Goal: Task Accomplishment & Management: Use online tool/utility

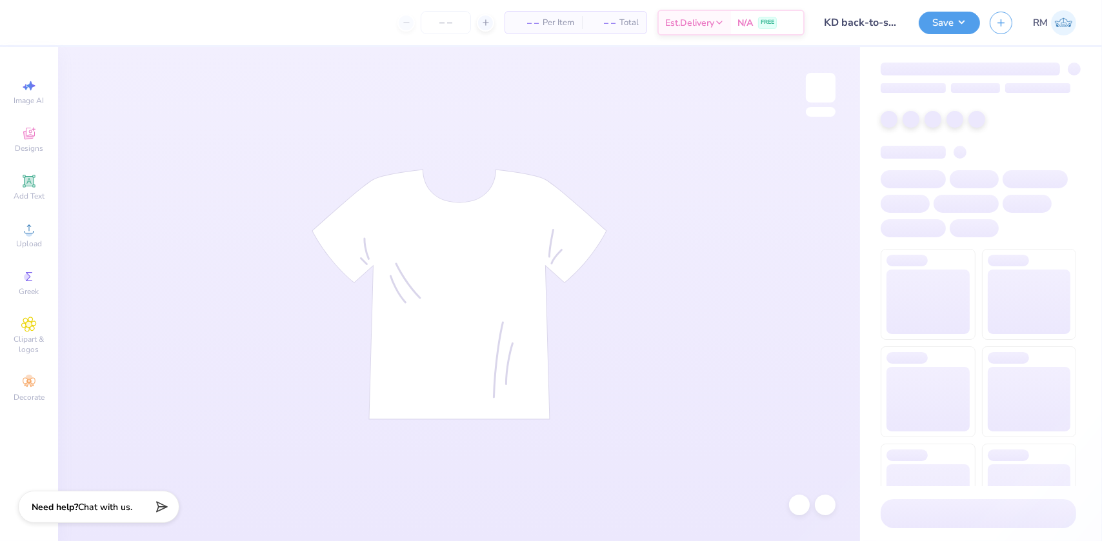
type input "24"
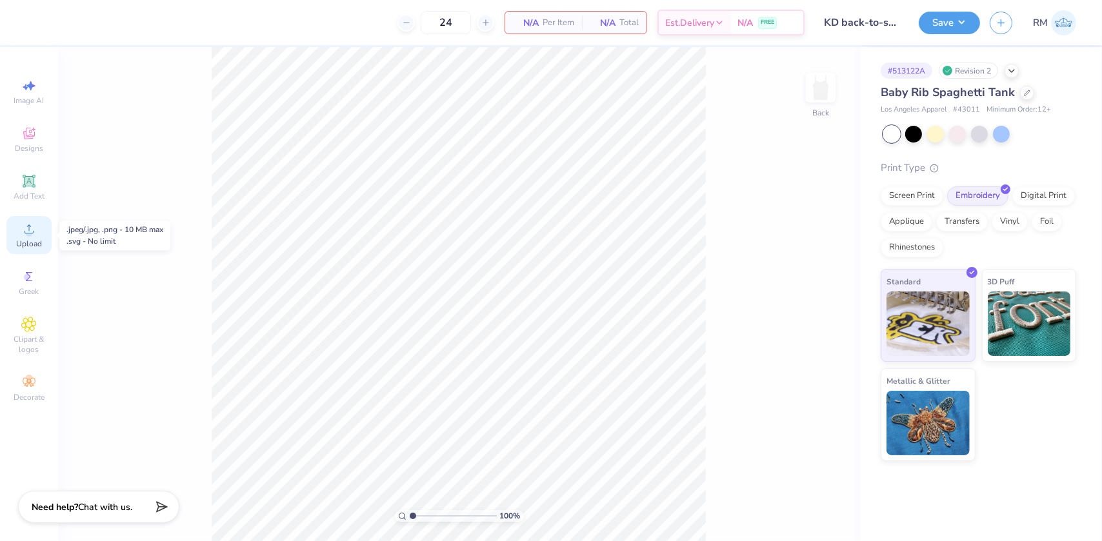
click at [26, 232] on circle at bounding box center [28, 233] width 7 height 7
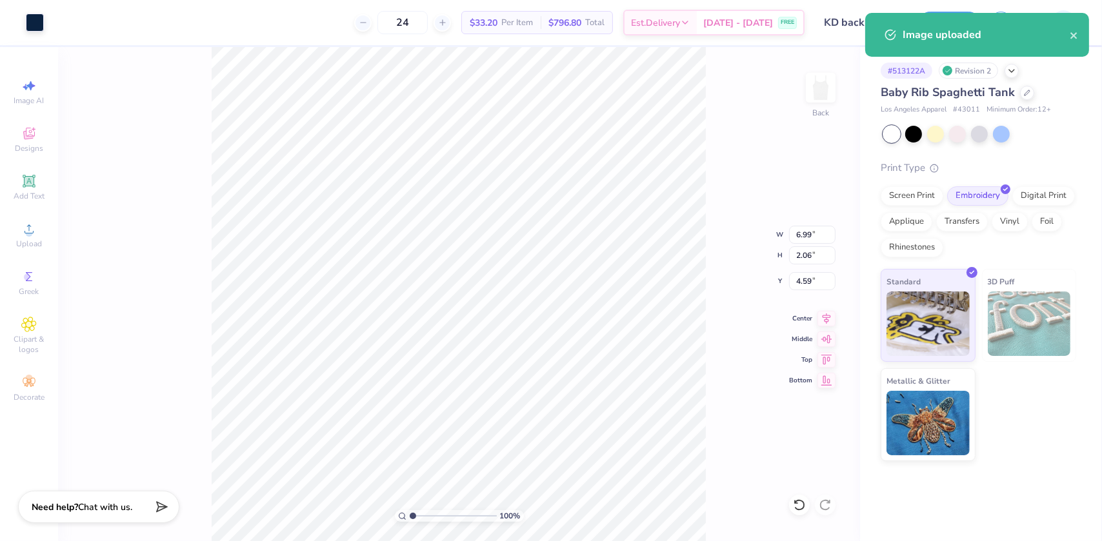
click at [802, 222] on div "100 % Back W 6.99 6.99 " H 2.06 2.06 " Y 4.59 4.59 " Center Middle Top Bottom" at bounding box center [459, 294] width 802 height 494
click at [797, 231] on input "6.99" at bounding box center [812, 235] width 46 height 18
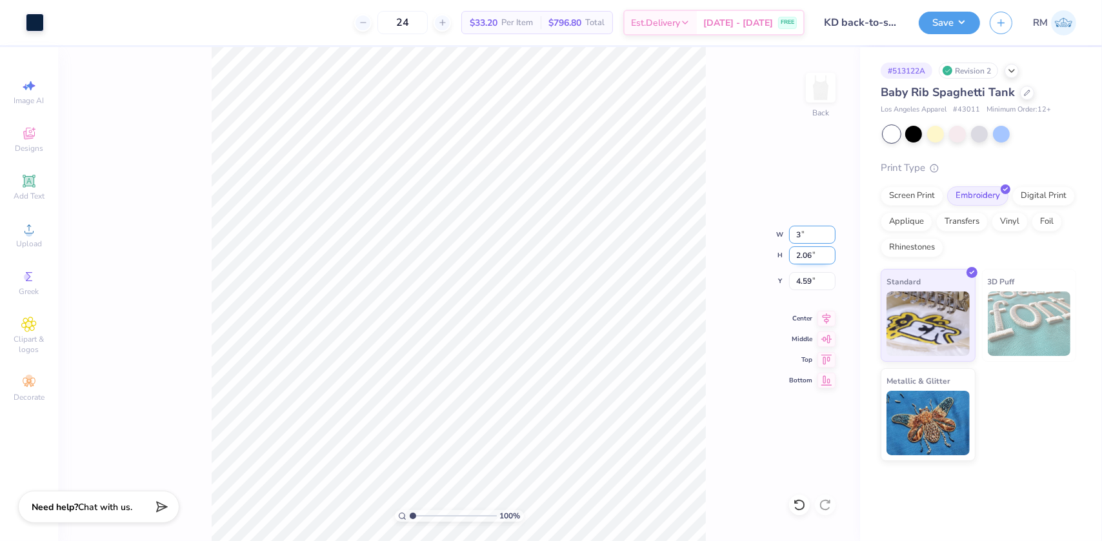
type input "3.00"
type input "0.88"
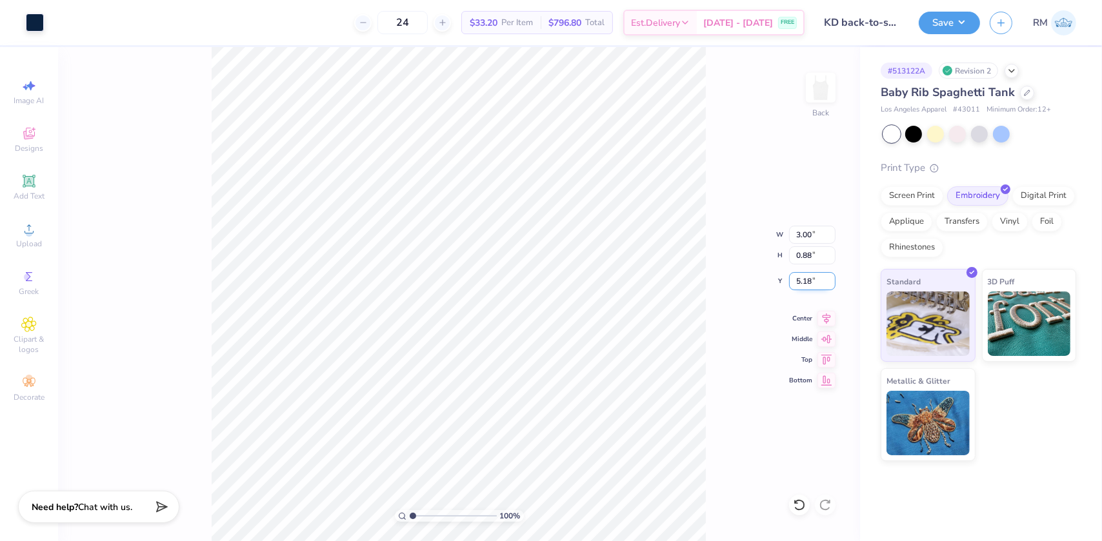
click at [792, 278] on input "5.18" at bounding box center [812, 281] width 46 height 18
type input "2.00"
click at [820, 313] on icon at bounding box center [826, 316] width 18 height 15
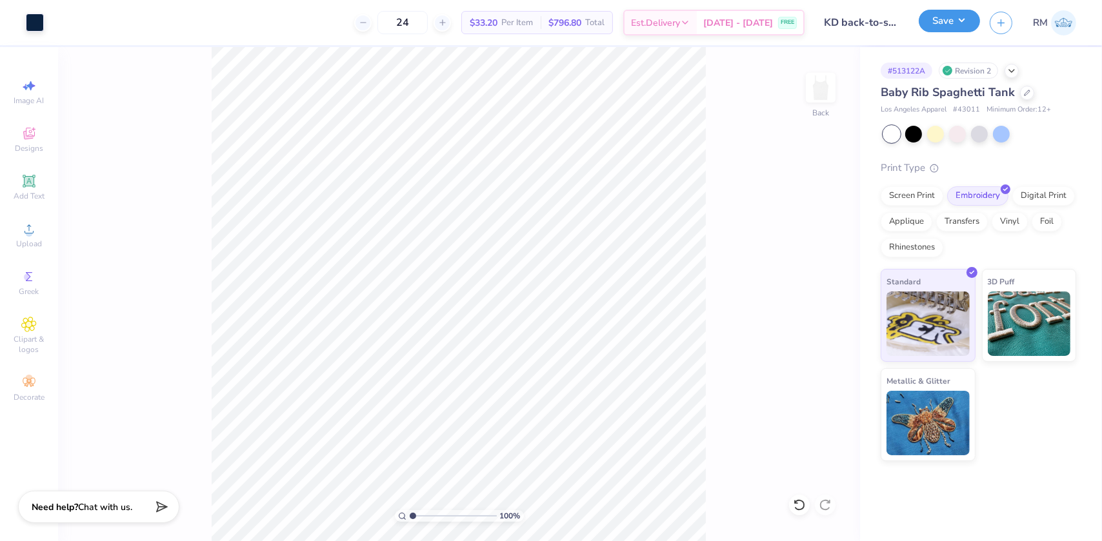
click at [941, 13] on button "Save" at bounding box center [948, 21] width 61 height 23
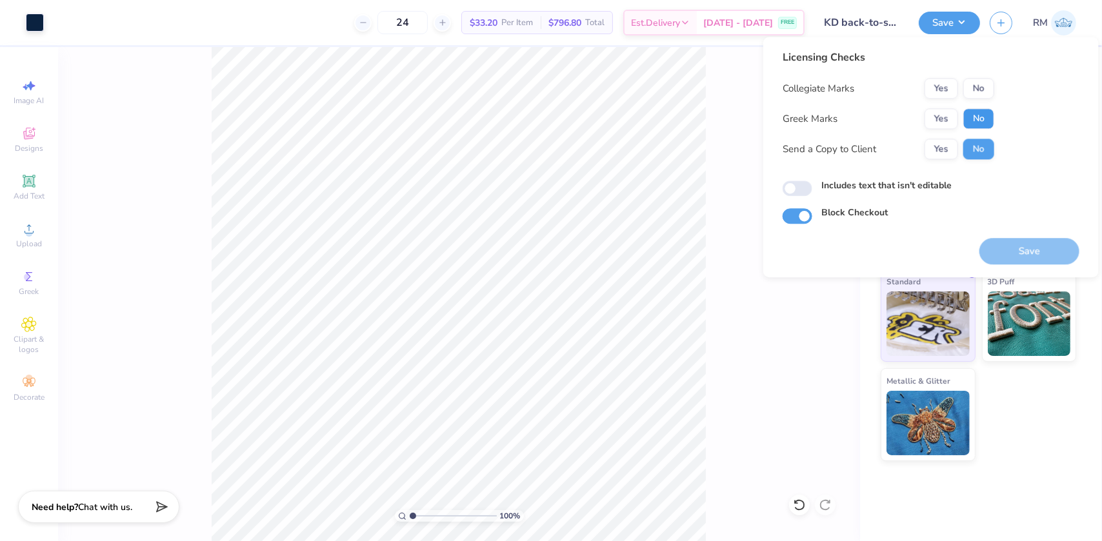
click at [963, 112] on button "No" at bounding box center [978, 118] width 31 height 21
click at [943, 115] on button "Yes" at bounding box center [941, 118] width 34 height 21
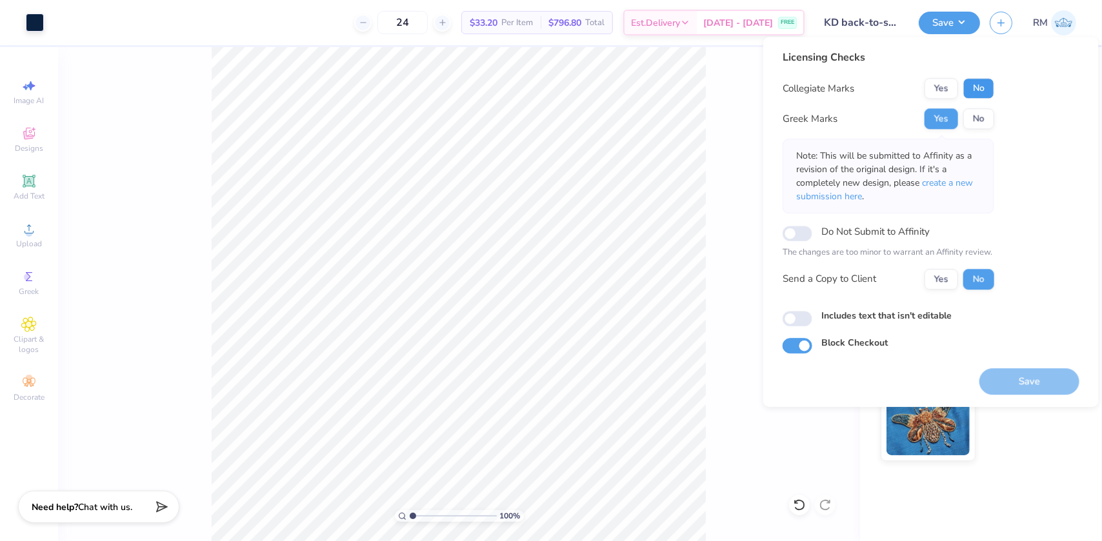
click at [982, 83] on button "No" at bounding box center [978, 88] width 31 height 21
click at [882, 234] on label "Do Not Submit to Affinity" at bounding box center [875, 231] width 108 height 17
click at [812, 234] on input "Do Not Submit to Affinity" at bounding box center [797, 233] width 30 height 15
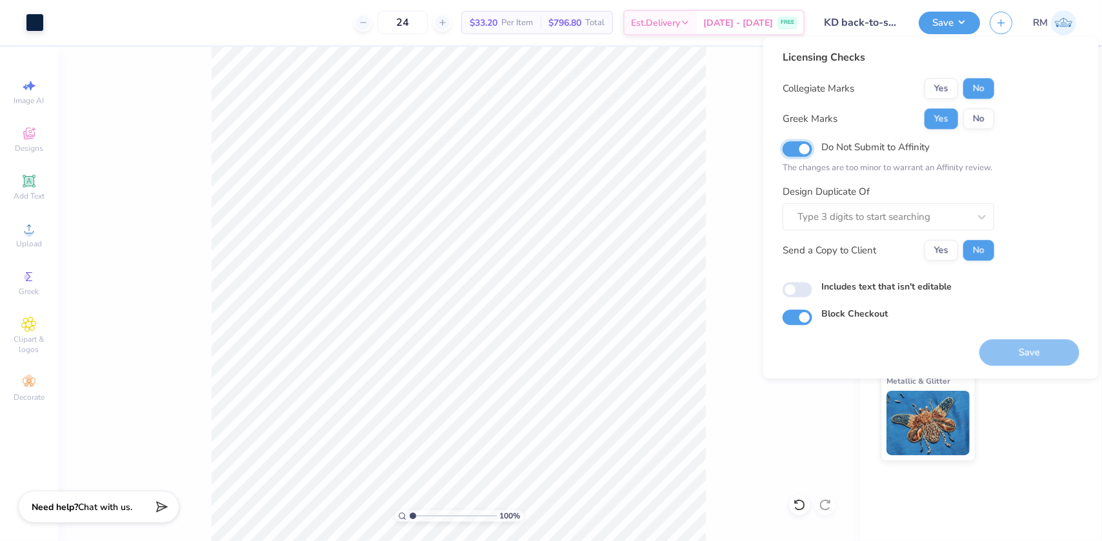
click at [795, 154] on input "Do Not Submit to Affinity" at bounding box center [797, 148] width 30 height 15
checkbox input "false"
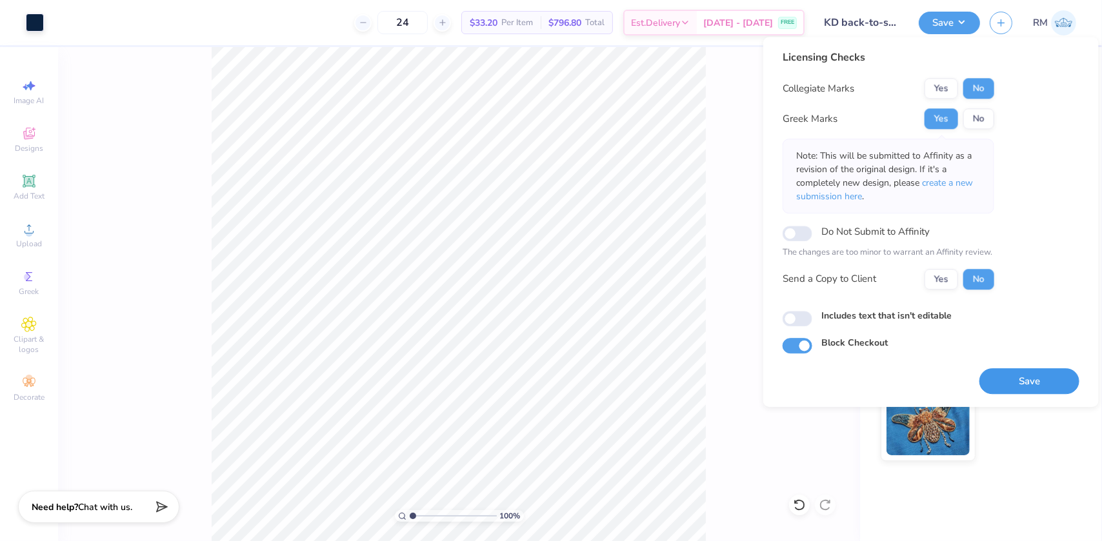
click at [1007, 388] on button "Save" at bounding box center [1029, 381] width 100 height 26
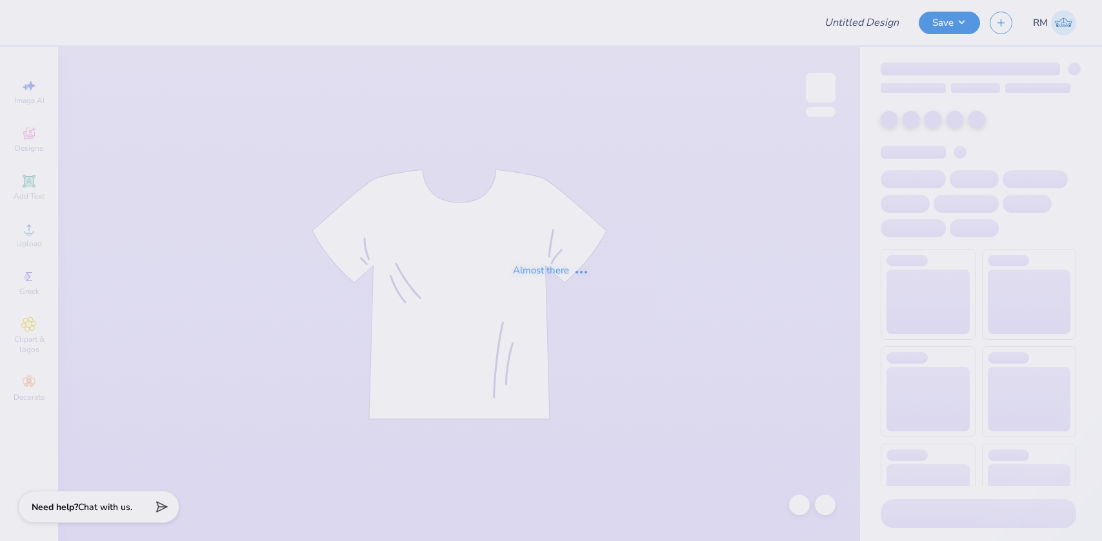
type input "KD back-to-school tank"
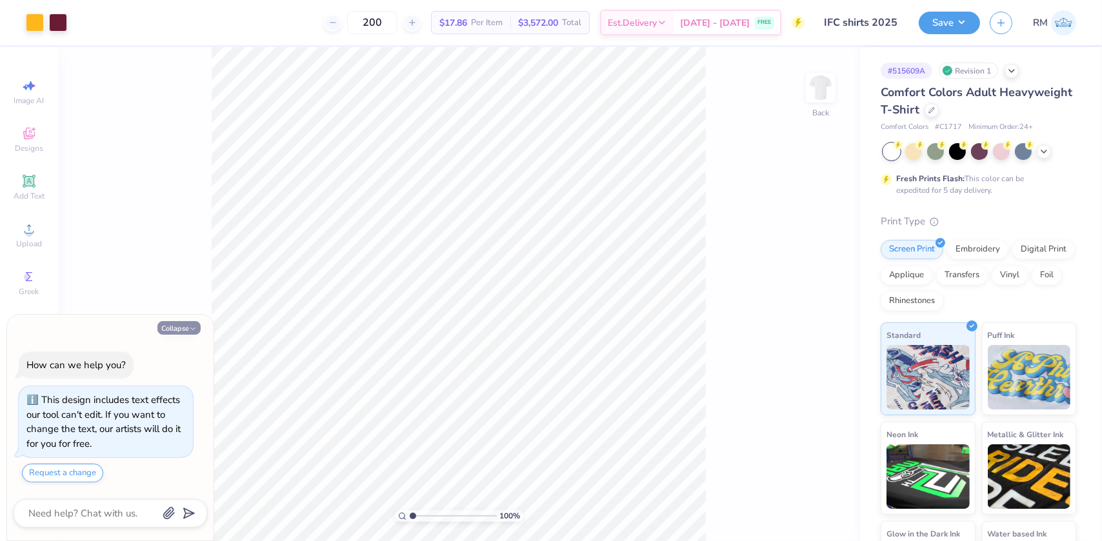
click at [187, 328] on button "Collapse" at bounding box center [178, 328] width 43 height 14
type textarea "x"
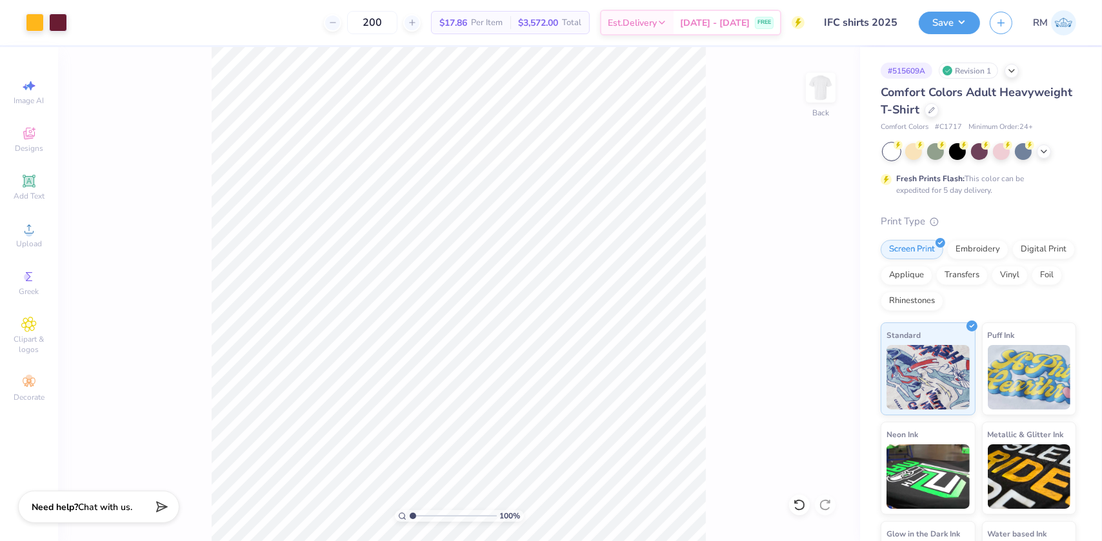
drag, startPoint x: 437, startPoint y: 518, endPoint x: 381, endPoint y: 513, distance: 56.3
type input "1"
click at [410, 513] on input "range" at bounding box center [453, 516] width 87 height 12
click at [30, 275] on circle at bounding box center [27, 276] width 7 height 7
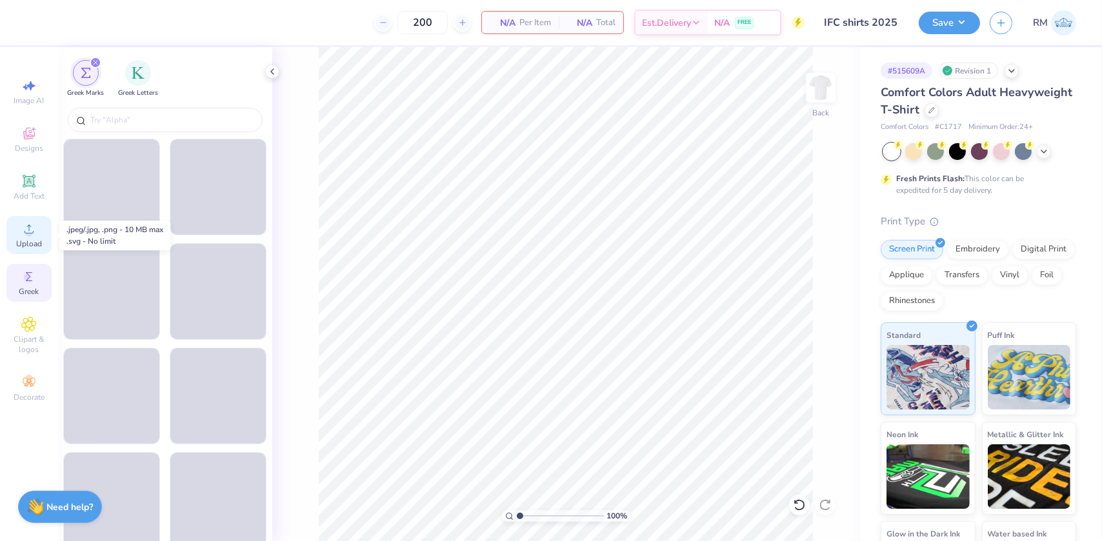
click at [36, 227] on div "Upload" at bounding box center [28, 235] width 45 height 38
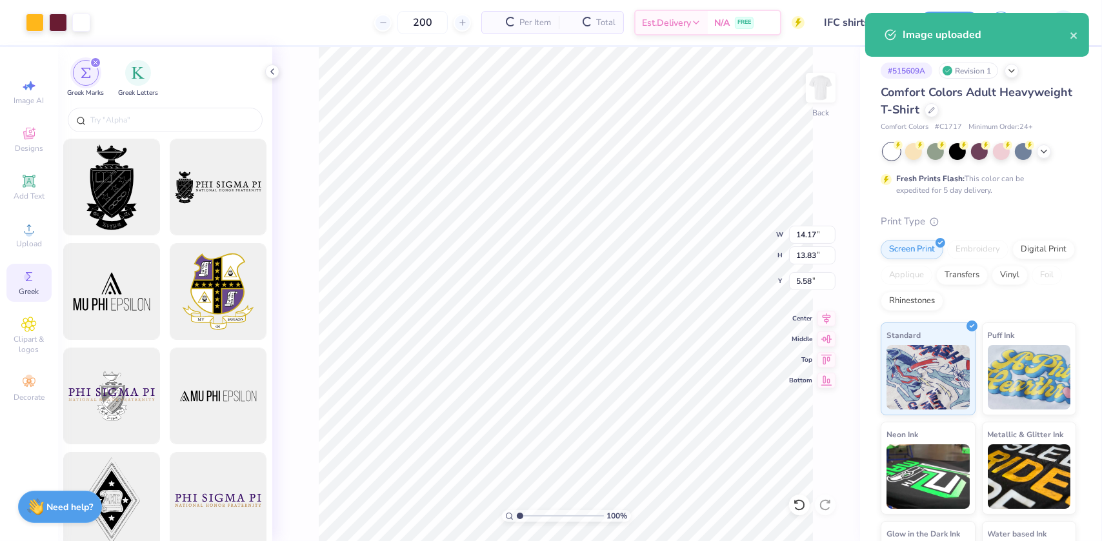
click at [271, 70] on icon at bounding box center [272, 71] width 10 height 10
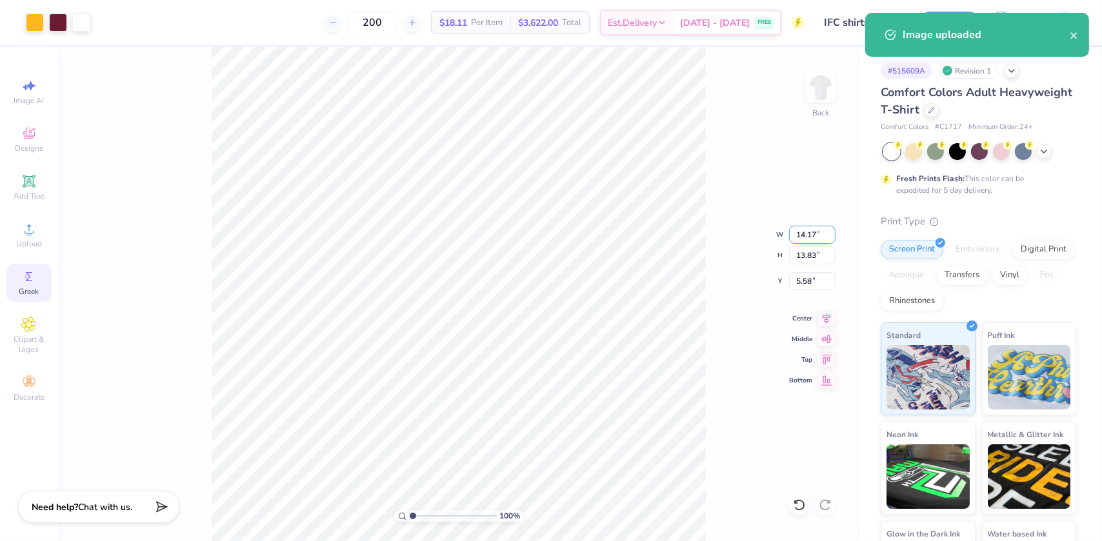
click at [803, 239] on input "14.17" at bounding box center [812, 235] width 46 height 18
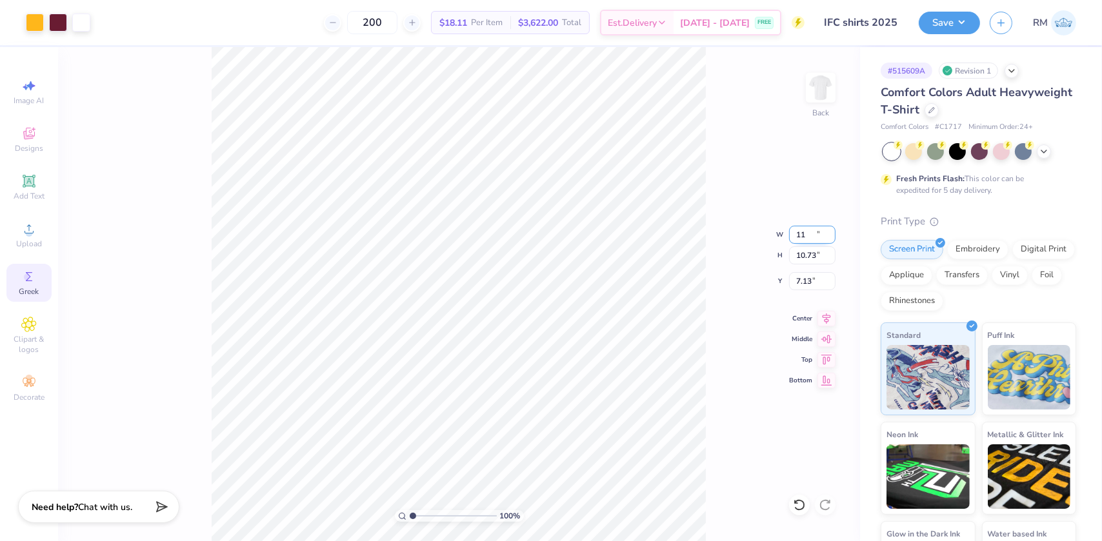
type input "11.00"
type input "10.73"
click at [795, 275] on input "7.13" at bounding box center [812, 281] width 46 height 18
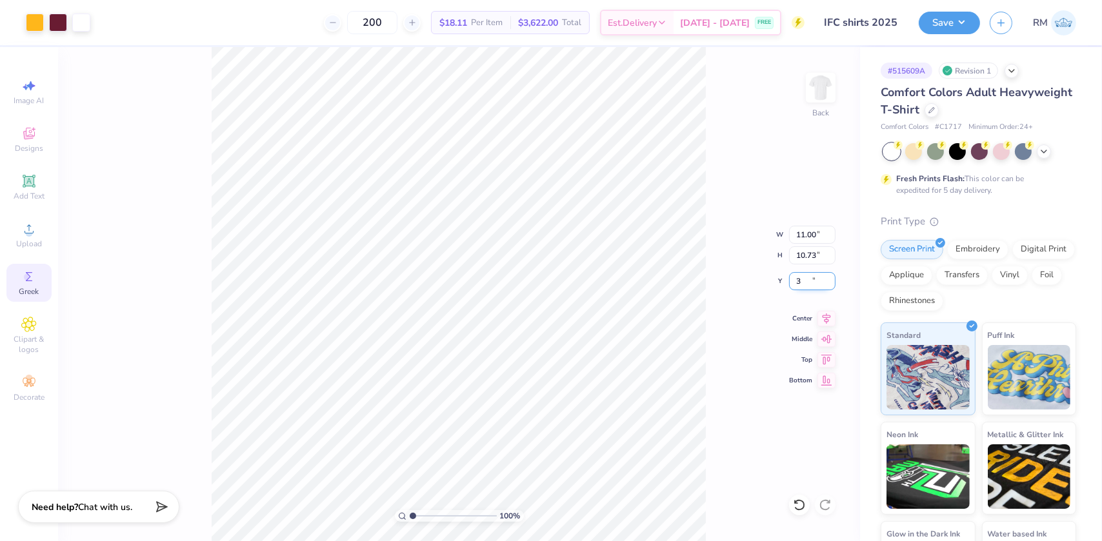
type input "3.00"
click at [827, 315] on icon at bounding box center [826, 316] width 18 height 15
click at [947, 26] on button "Save" at bounding box center [948, 21] width 61 height 23
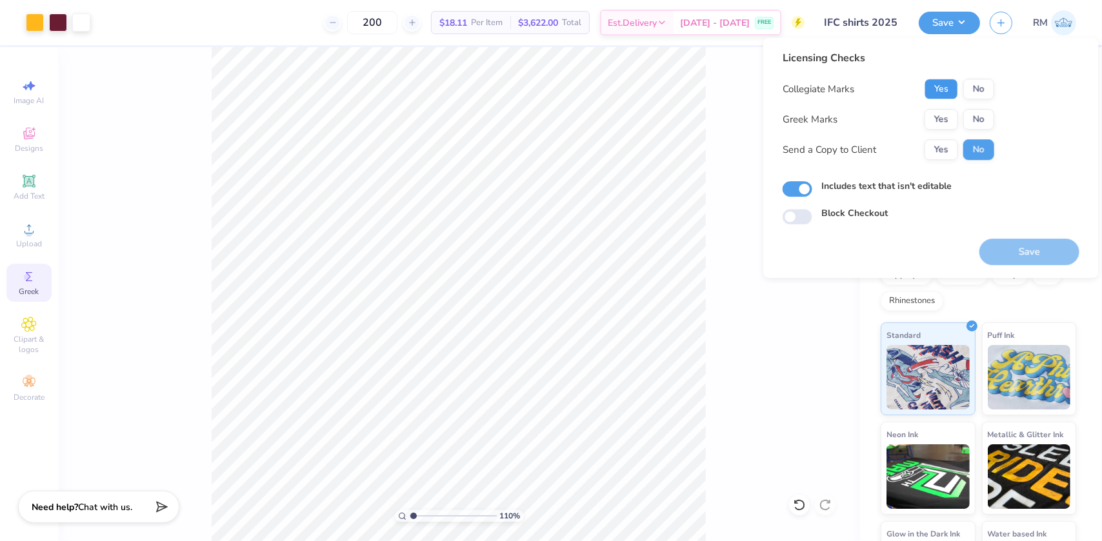
click at [948, 84] on button "Yes" at bounding box center [941, 89] width 34 height 21
click at [969, 115] on button "No" at bounding box center [978, 119] width 31 height 21
click at [984, 248] on button "Save" at bounding box center [1029, 252] width 100 height 26
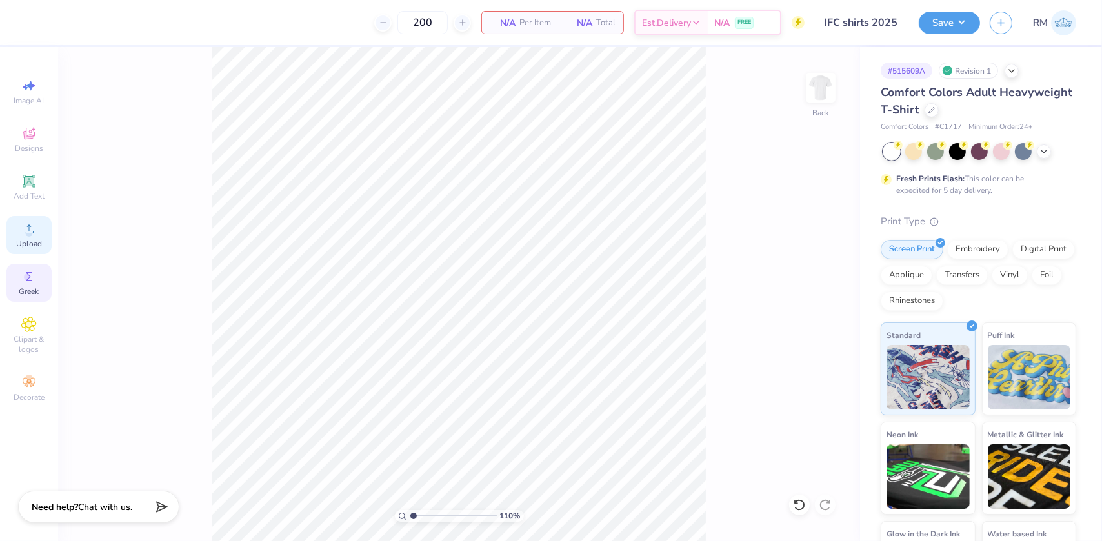
click at [32, 236] on icon at bounding box center [28, 228] width 15 height 15
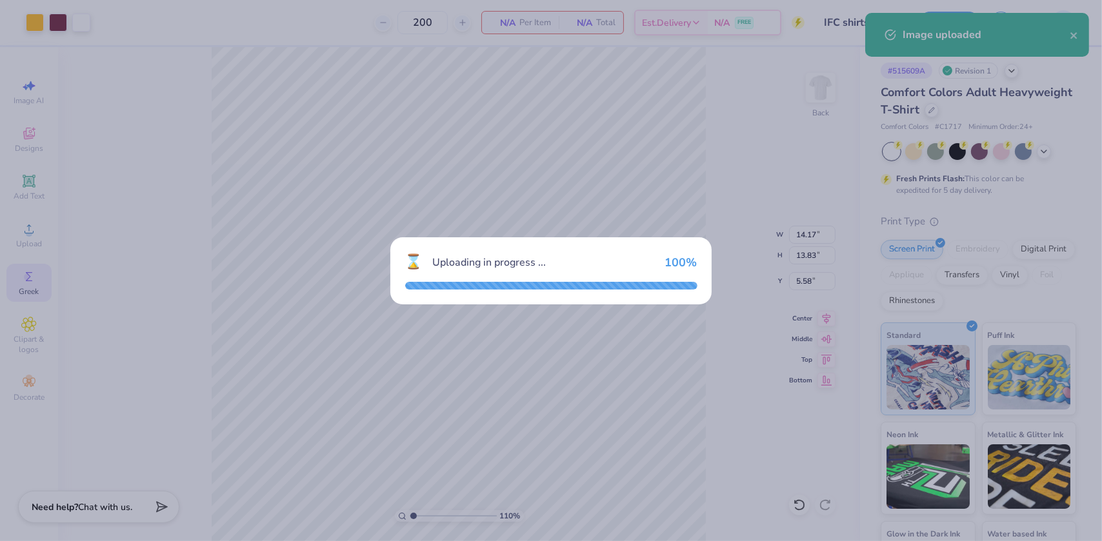
type input "1.09521925248941"
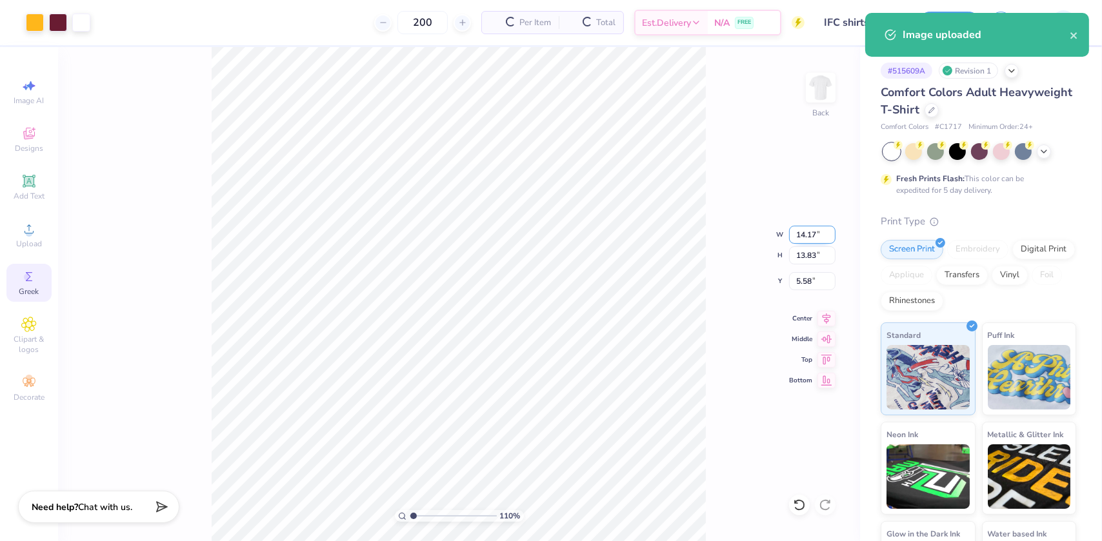
click at [809, 233] on input "14.17" at bounding box center [812, 235] width 46 height 18
type input "11"
type input "1.09521925248941"
type input "11.00"
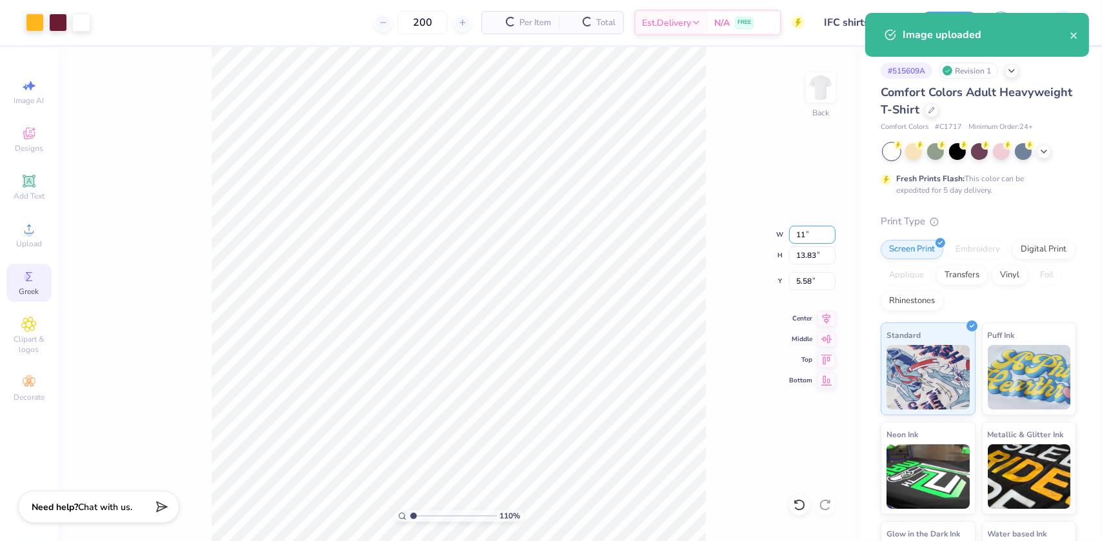
type input "10.73"
click at [805, 282] on input "7.13" at bounding box center [812, 281] width 46 height 18
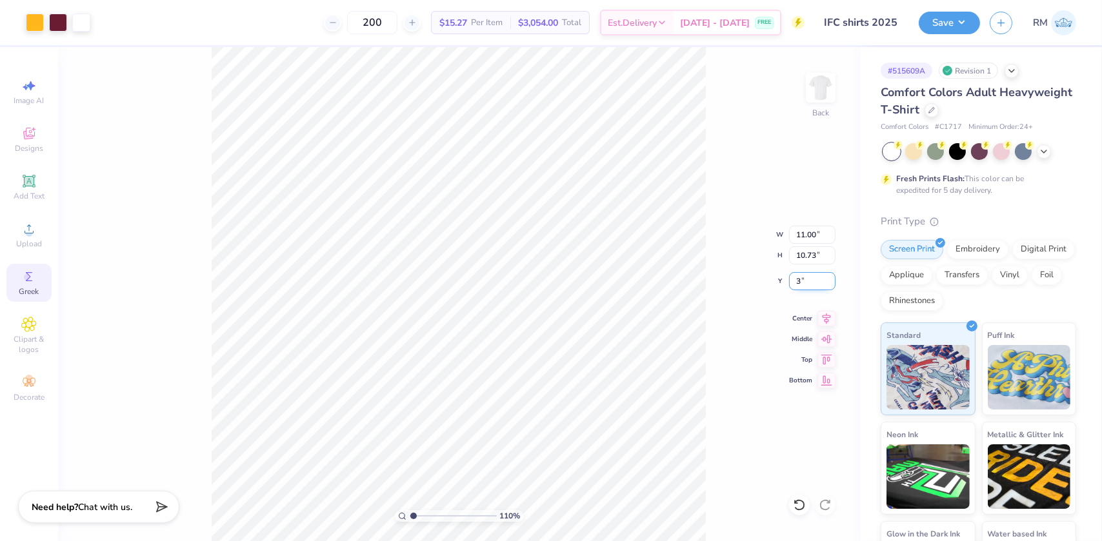
type input "3"
type input "1.09521925248941"
type input "3.00"
click at [820, 312] on icon at bounding box center [826, 316] width 18 height 15
click at [828, 315] on icon at bounding box center [826, 316] width 18 height 15
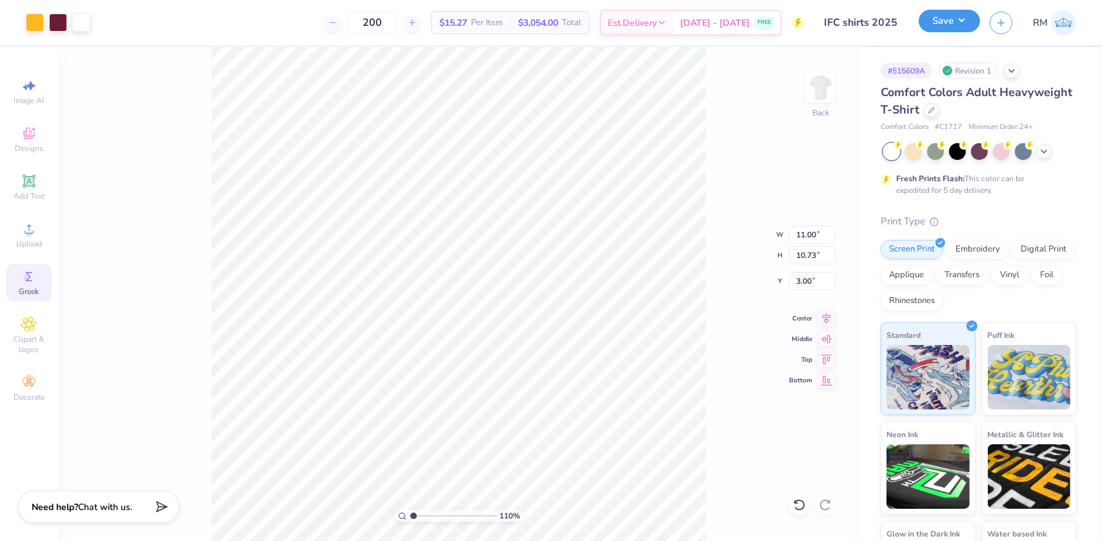
click at [964, 26] on button "Save" at bounding box center [948, 21] width 61 height 23
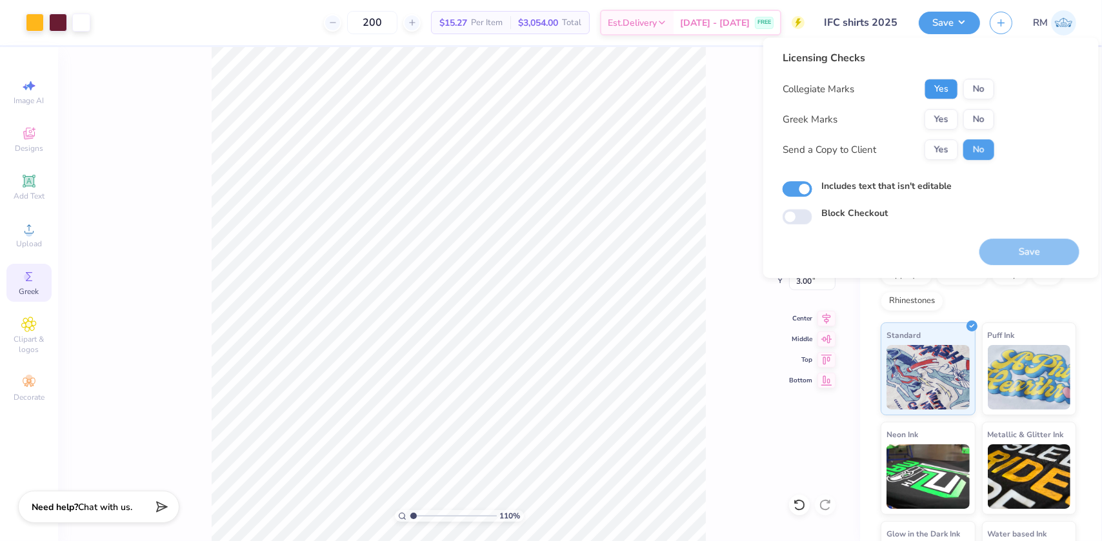
click at [948, 79] on button "Yes" at bounding box center [941, 89] width 34 height 21
click at [973, 119] on button "No" at bounding box center [978, 119] width 31 height 21
click at [1002, 252] on button "Save" at bounding box center [1029, 252] width 100 height 26
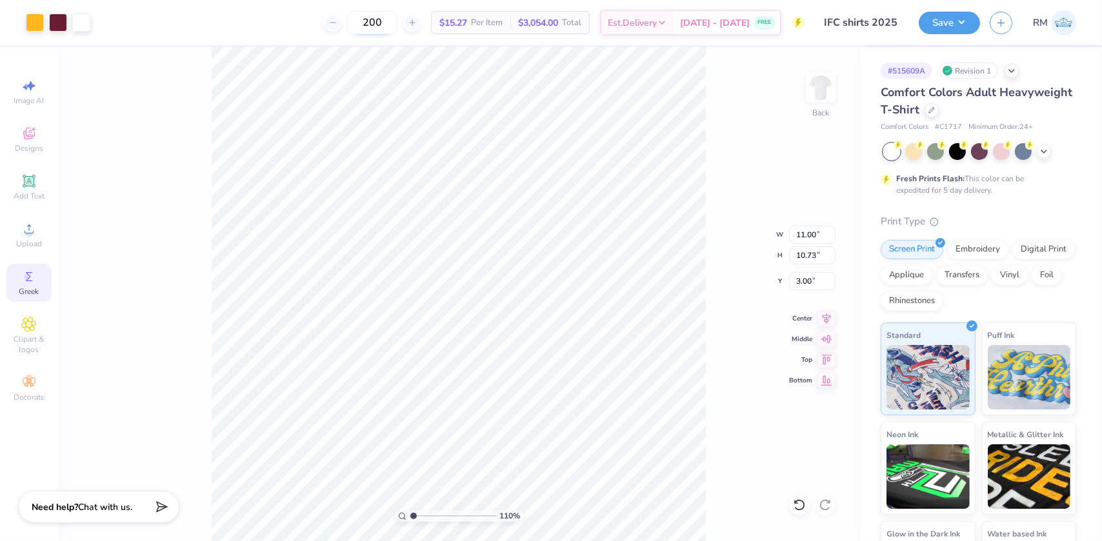
type input "1.09521925248941"
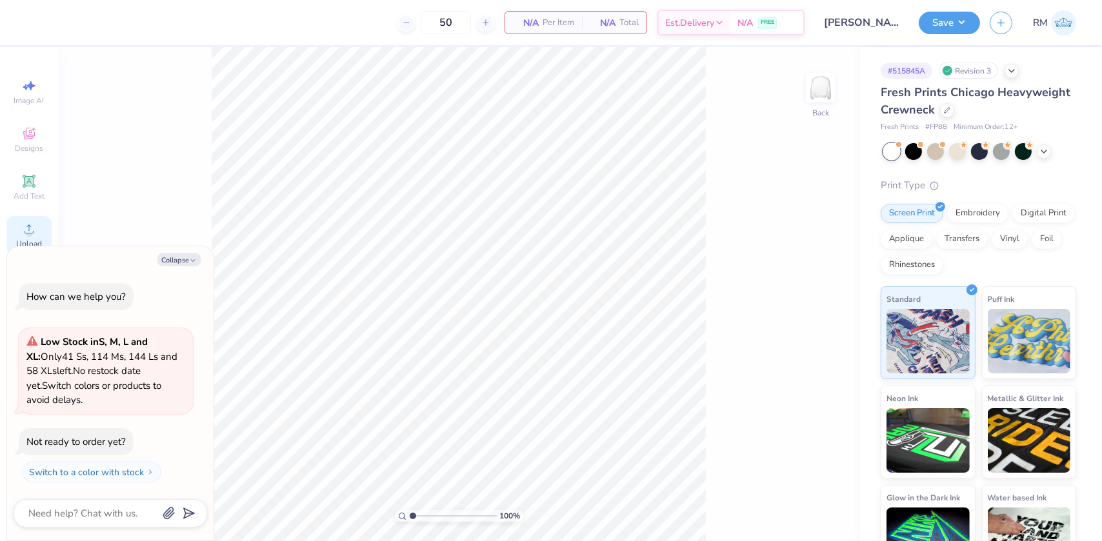
click at [29, 226] on icon at bounding box center [29, 228] width 9 height 9
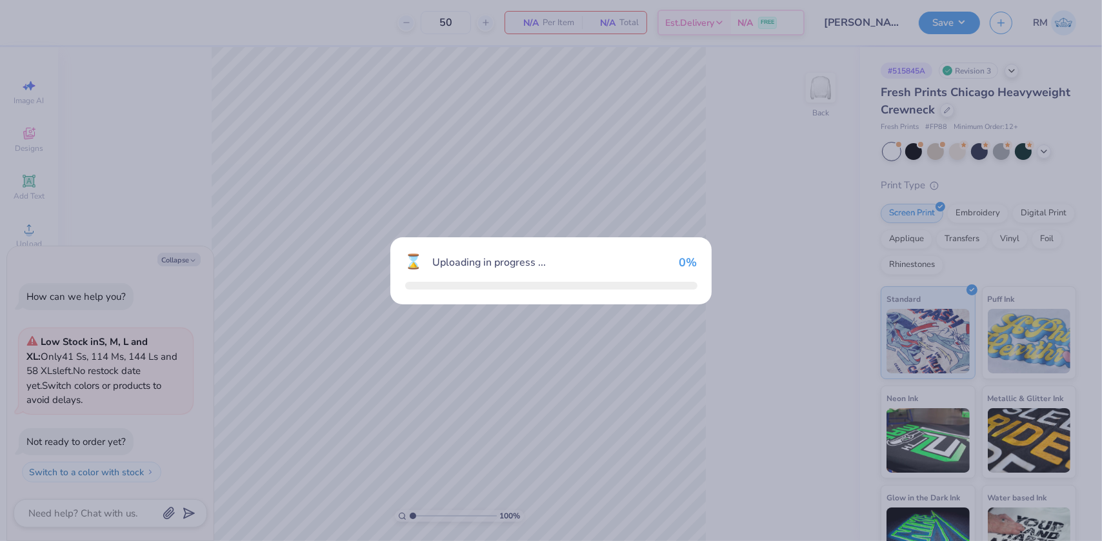
type textarea "x"
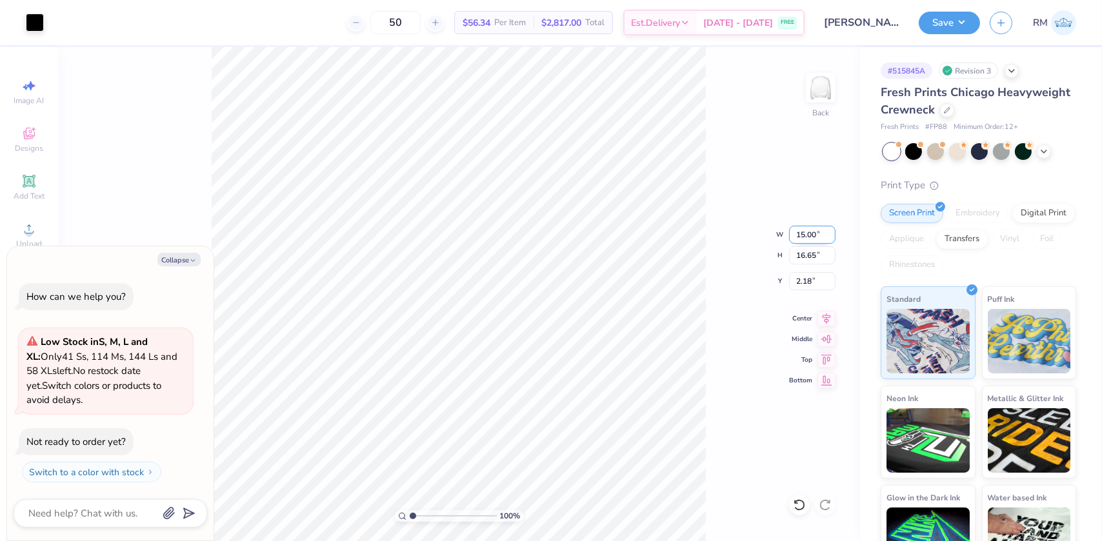
click at [801, 226] on input "15.00" at bounding box center [812, 235] width 46 height 18
click at [801, 227] on input "15.00" at bounding box center [812, 235] width 46 height 18
type input "9"
type textarea "x"
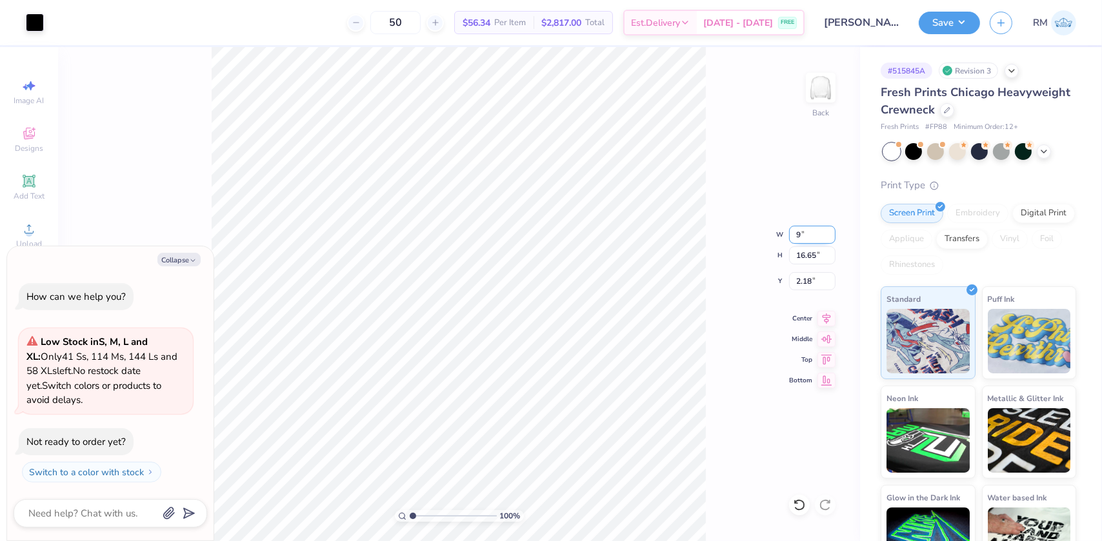
type input "9.00"
type input "9.99"
click at [802, 279] on input "5.51" at bounding box center [812, 281] width 46 height 18
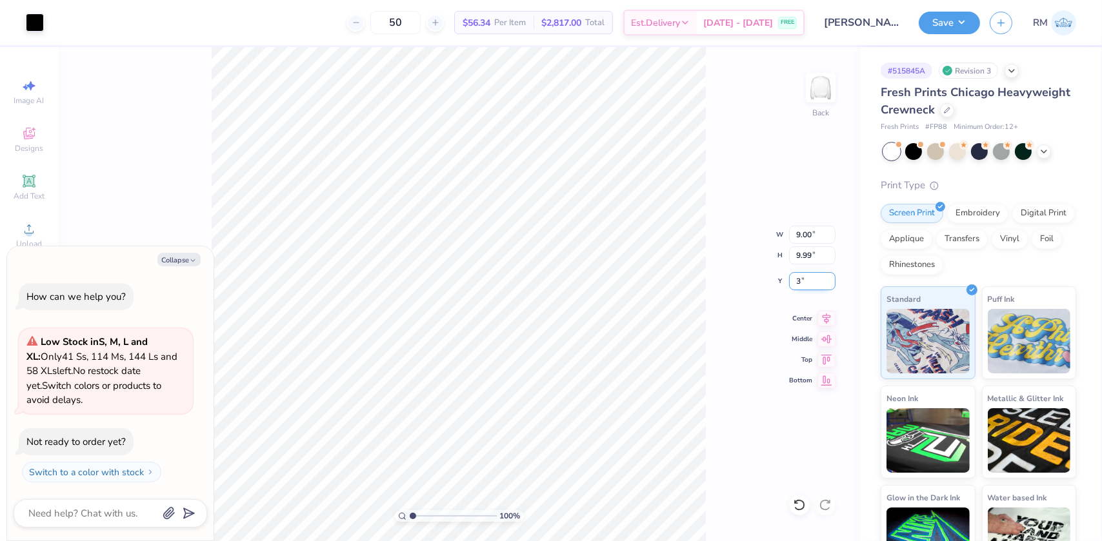
type input "3"
type textarea "x"
type input "3.00"
click at [826, 309] on icon at bounding box center [826, 316] width 18 height 15
click at [954, 19] on button "Save" at bounding box center [948, 21] width 61 height 23
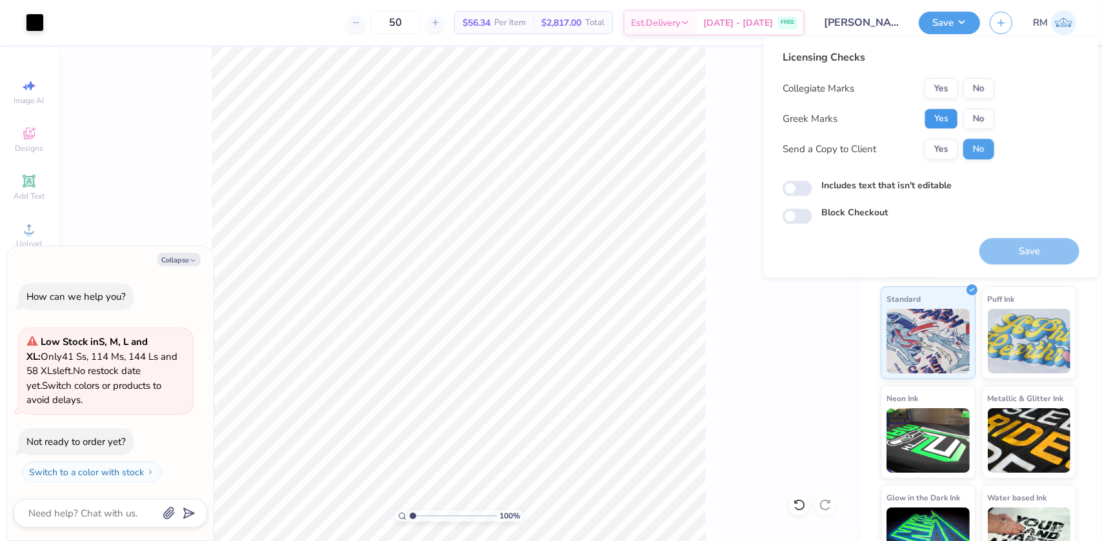
click at [935, 115] on button "Yes" at bounding box center [941, 118] width 34 height 21
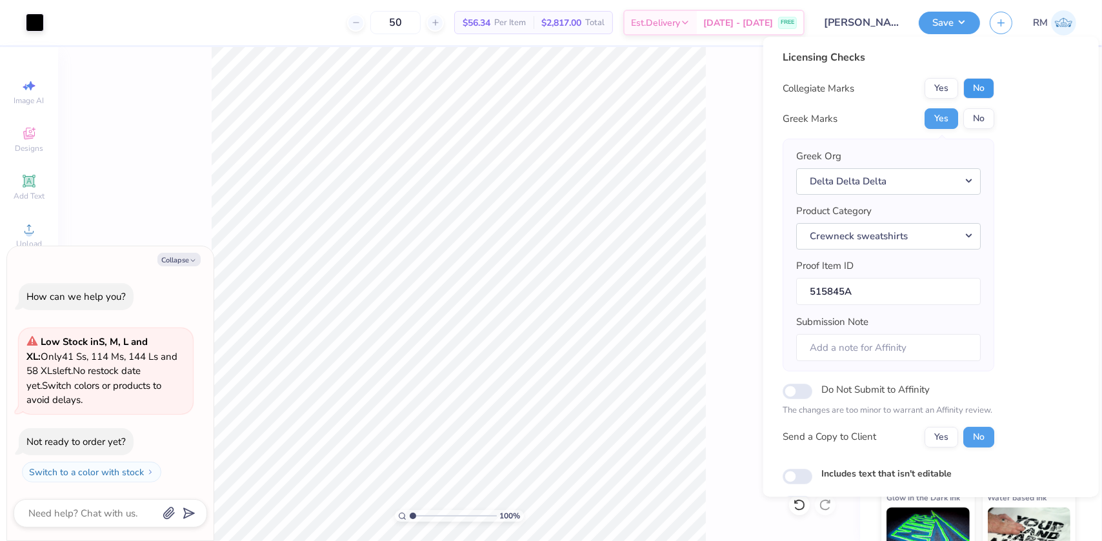
click at [987, 88] on button "No" at bounding box center [978, 88] width 31 height 21
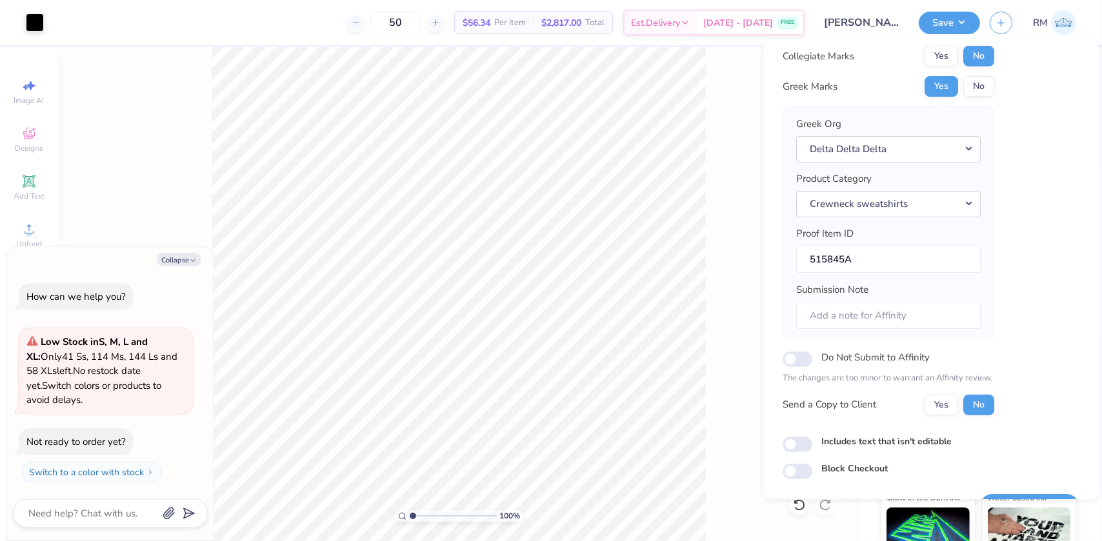
scroll to position [67, 0]
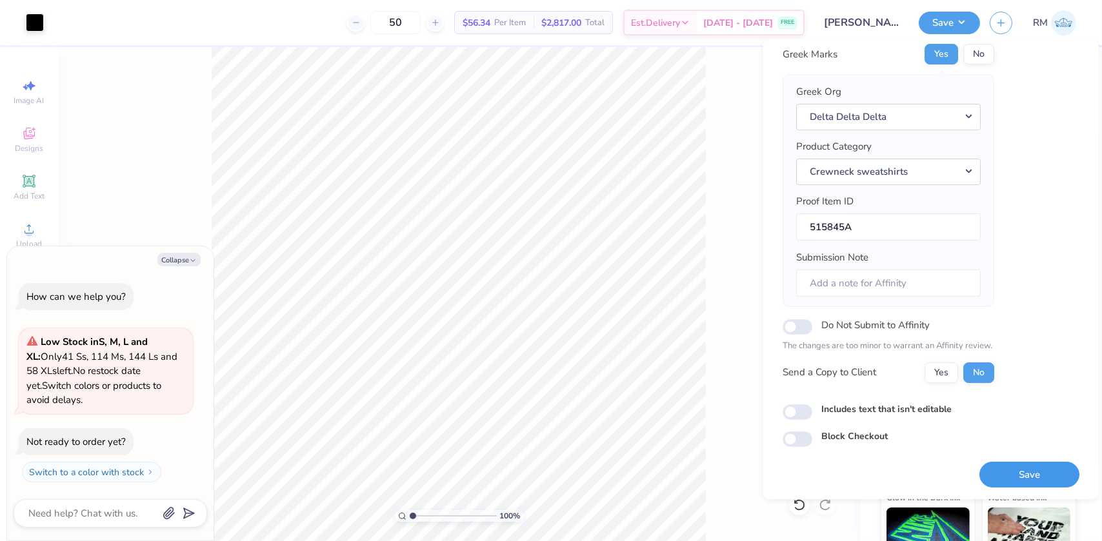
click at [1019, 471] on button "Save" at bounding box center [1029, 474] width 100 height 26
type textarea "x"
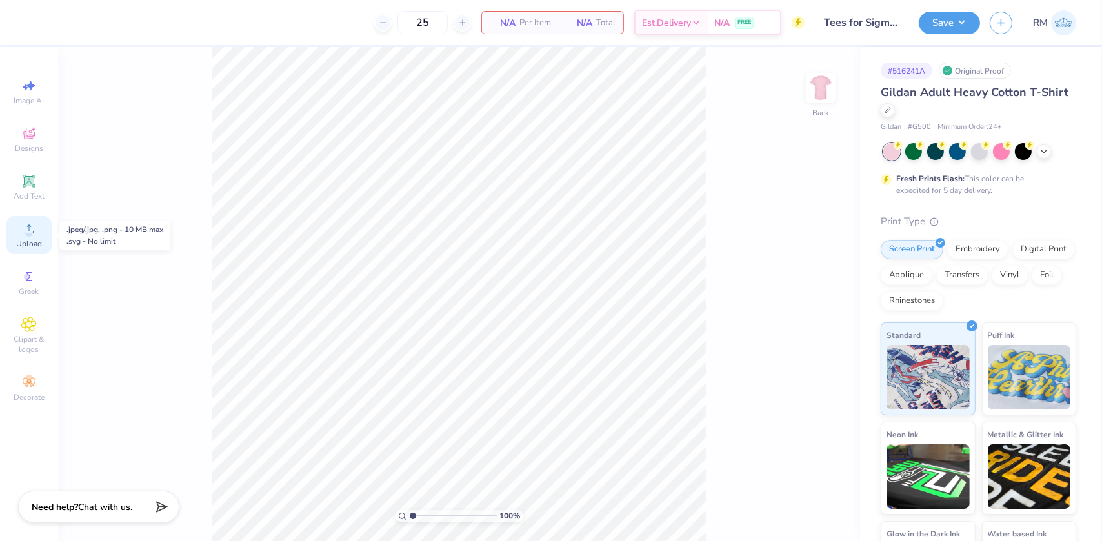
click at [26, 226] on icon at bounding box center [28, 228] width 15 height 15
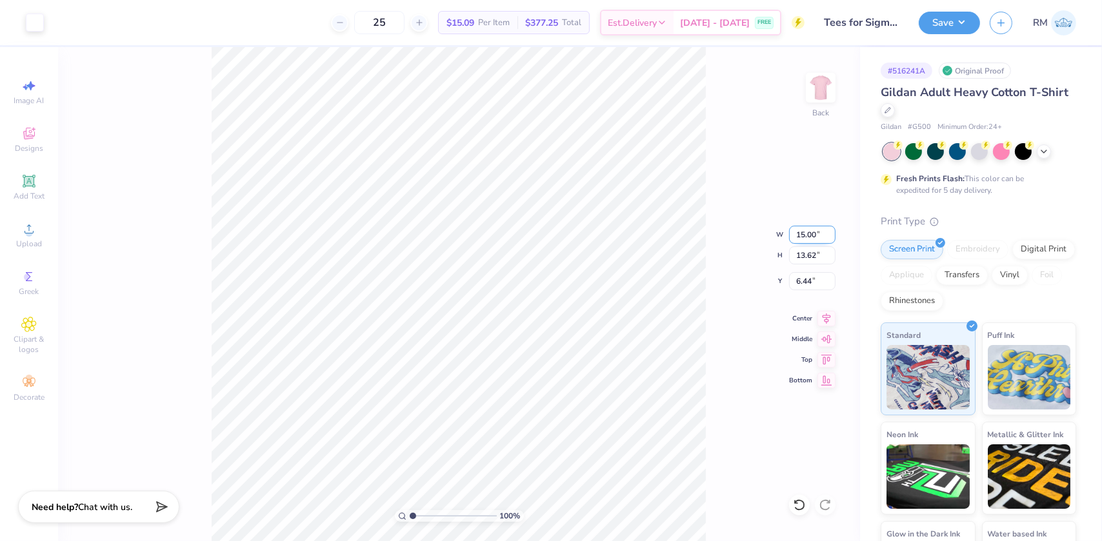
click at [803, 235] on input "15.00" at bounding box center [812, 235] width 46 height 18
type input "3.50"
type input "3.18"
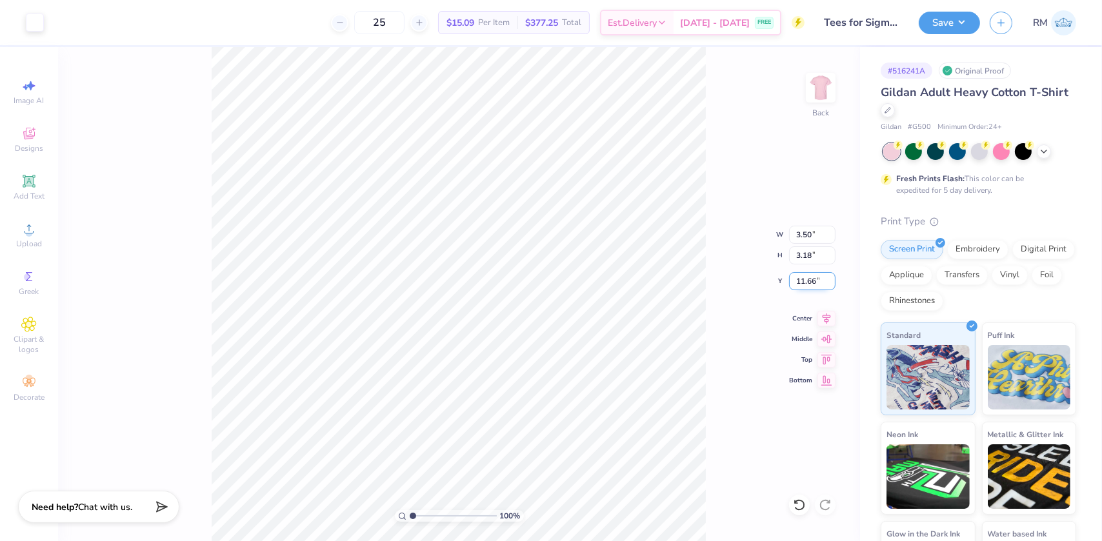
click at [800, 284] on input "11.66" at bounding box center [812, 281] width 46 height 18
type input "3.00"
click at [813, 103] on img at bounding box center [821, 88] width 52 height 52
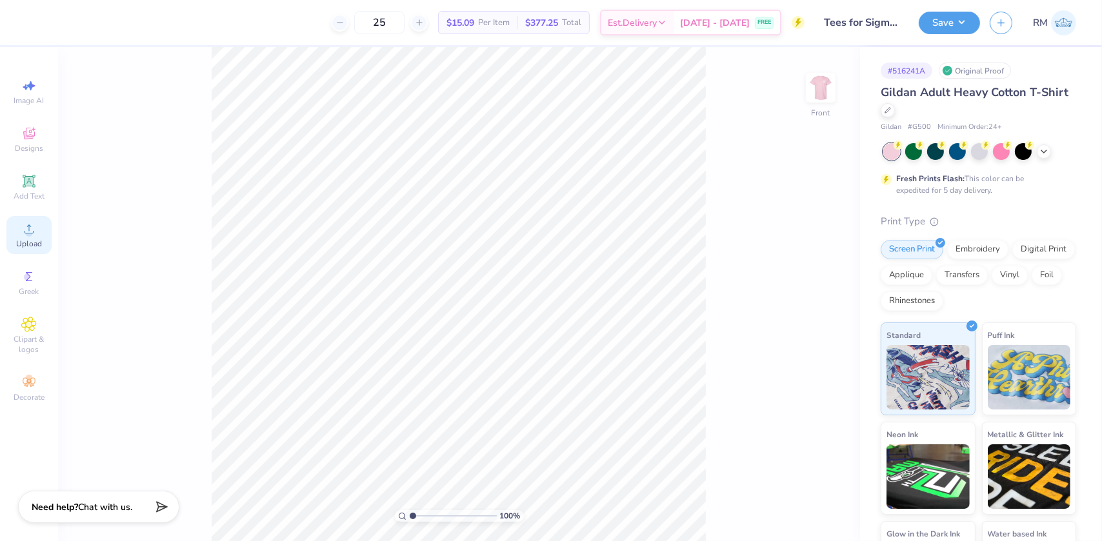
click at [31, 226] on icon at bounding box center [28, 228] width 15 height 15
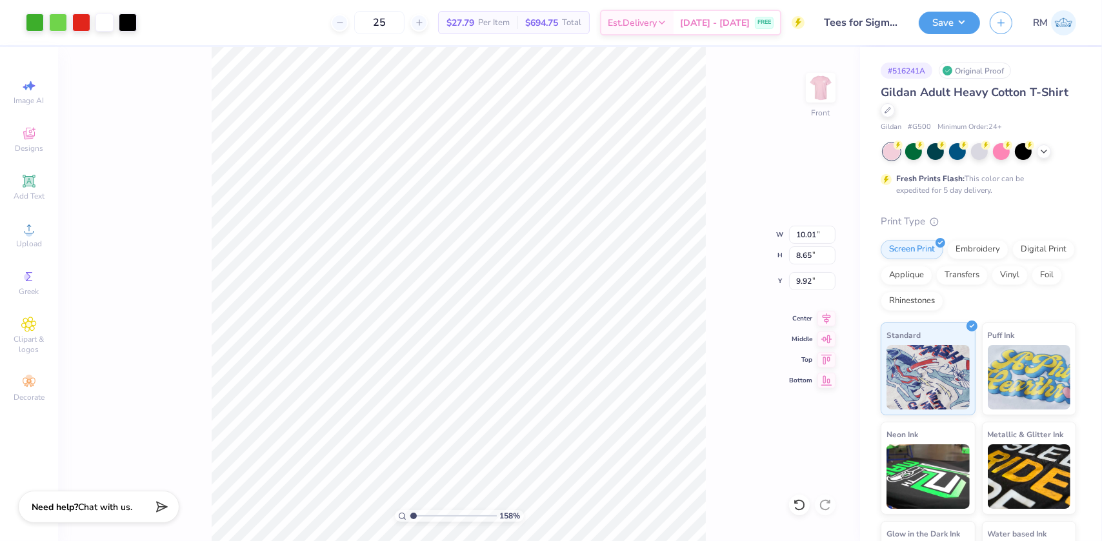
type input "1"
click at [799, 231] on input "10.01" at bounding box center [812, 235] width 46 height 18
type input "12.00"
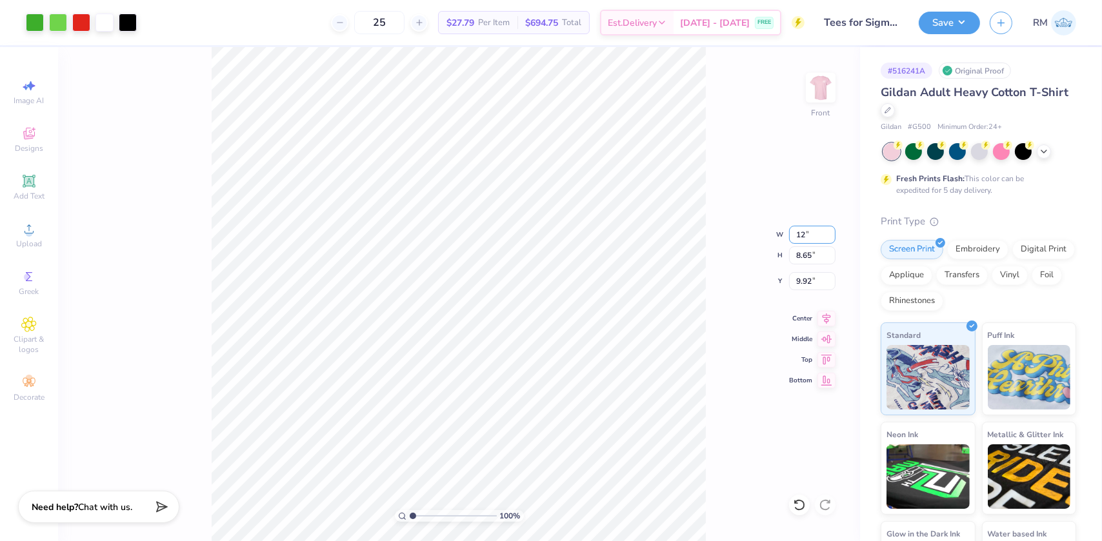
type input "10.37"
click at [799, 282] on input "9.06" at bounding box center [812, 281] width 46 height 18
type input "3.00"
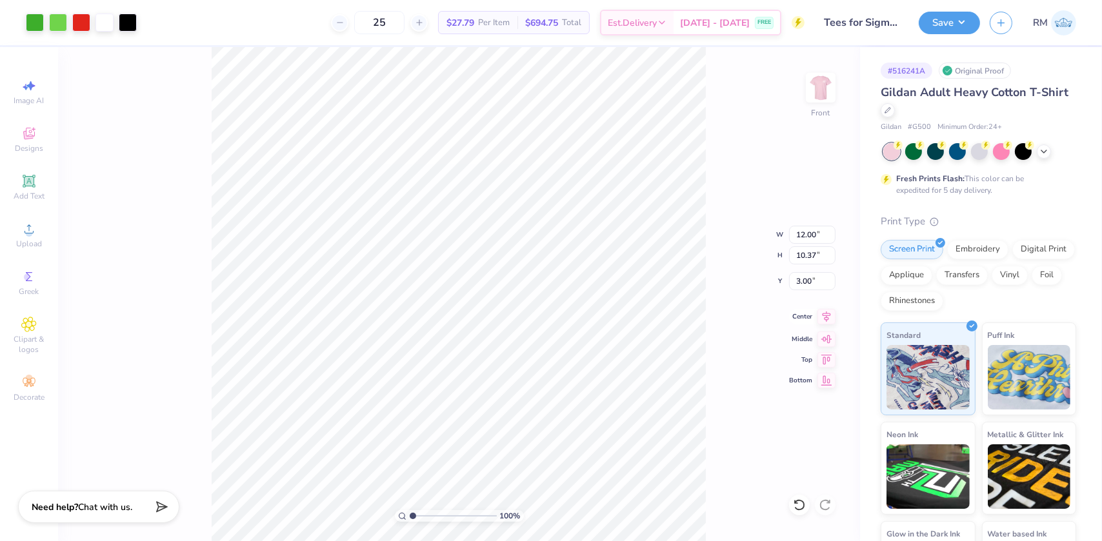
click at [826, 315] on icon at bounding box center [826, 316] width 8 height 11
click at [919, 19] on button "Save" at bounding box center [948, 21] width 61 height 23
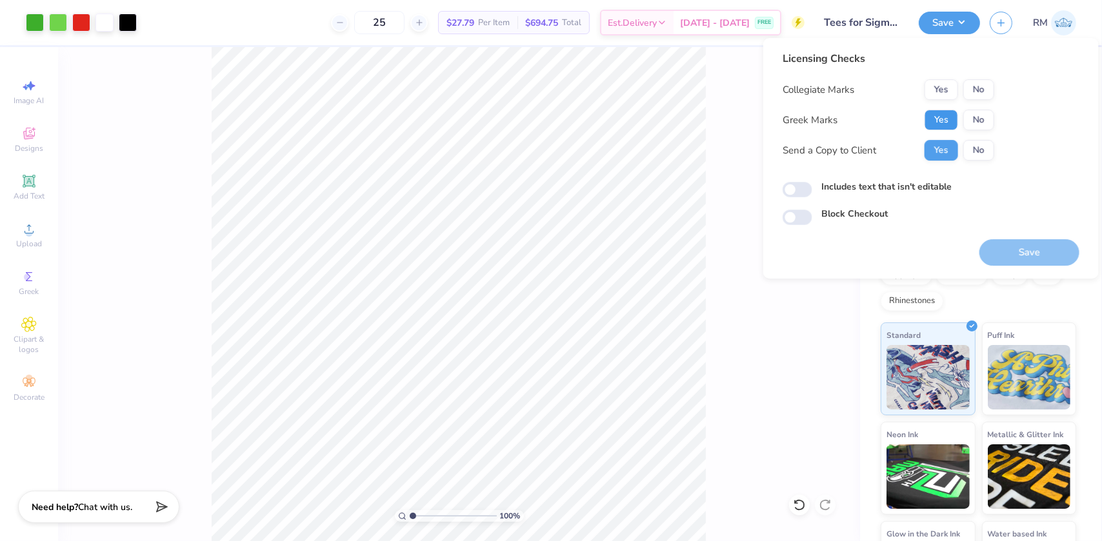
click at [935, 123] on button "Yes" at bounding box center [941, 120] width 34 height 21
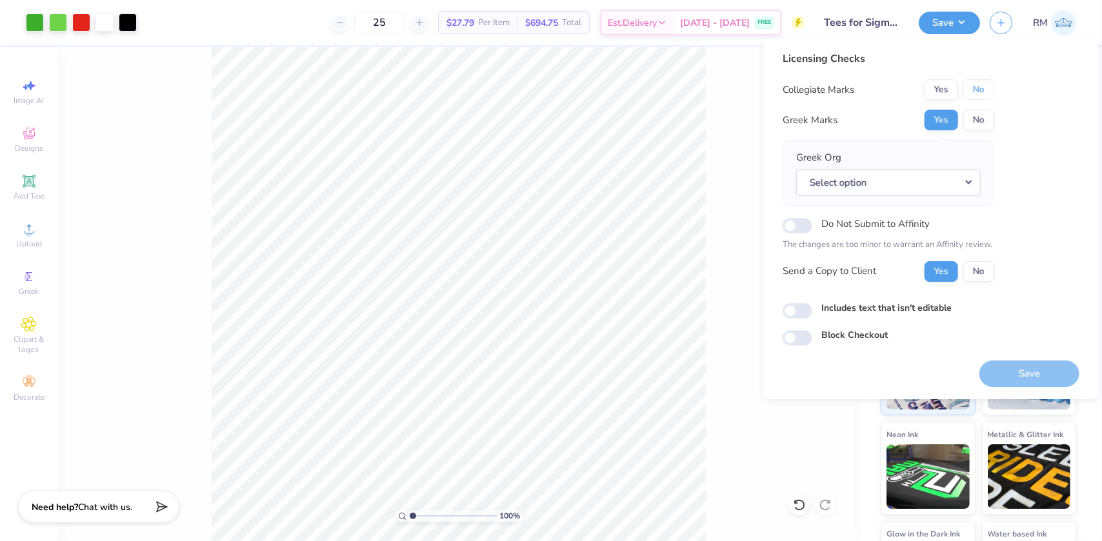
click at [969, 92] on button "No" at bounding box center [978, 89] width 31 height 21
click at [1033, 368] on button "Save" at bounding box center [1029, 374] width 100 height 26
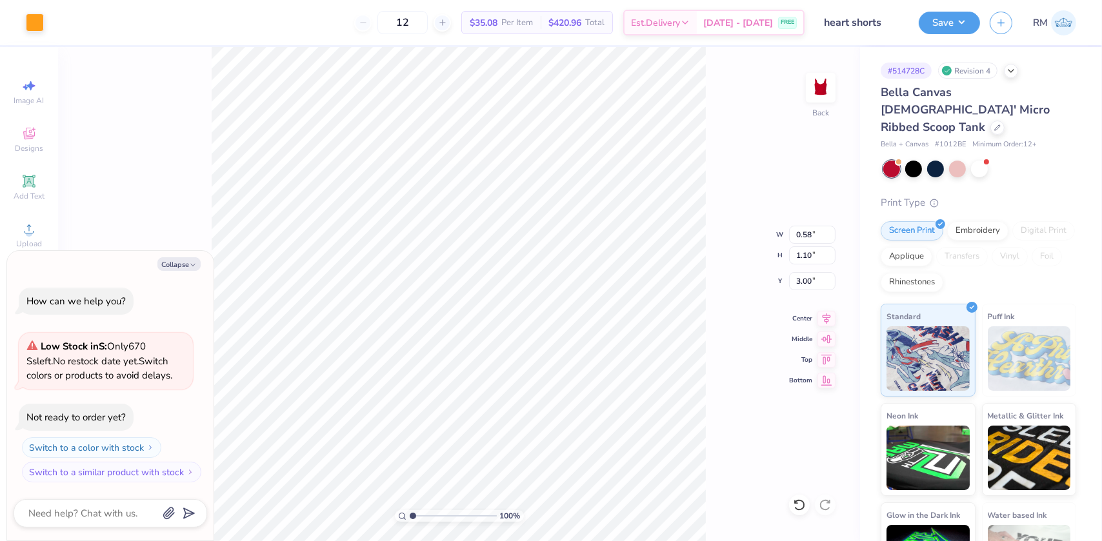
type textarea "x"
type input "5.14066438327636"
type textarea "x"
type input "5.14066438327636"
type textarea "x"
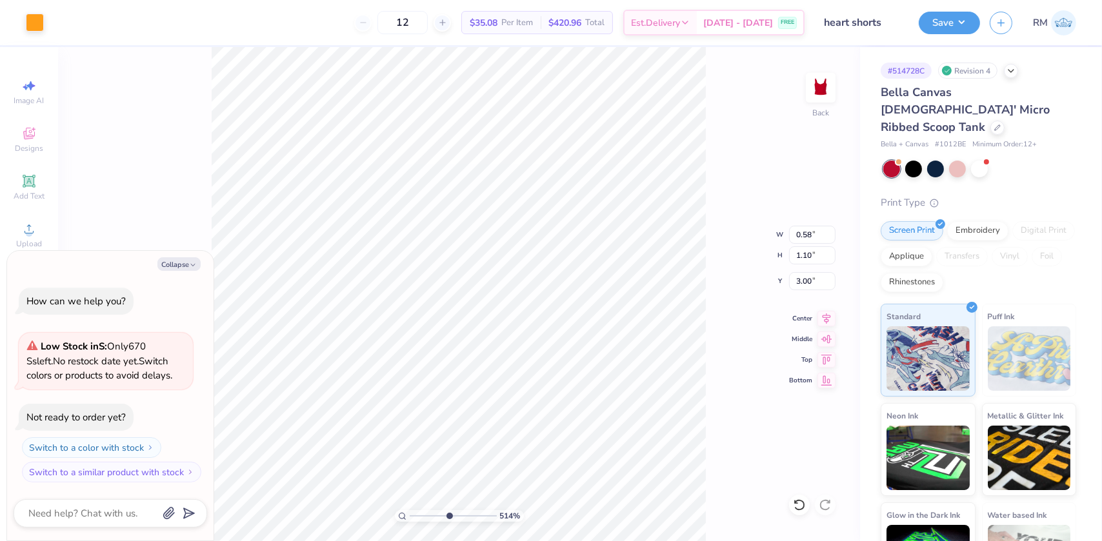
type input "5.14066438327636"
type textarea "x"
type input "5.14066438327636"
type textarea "x"
type input "5.14066438327636"
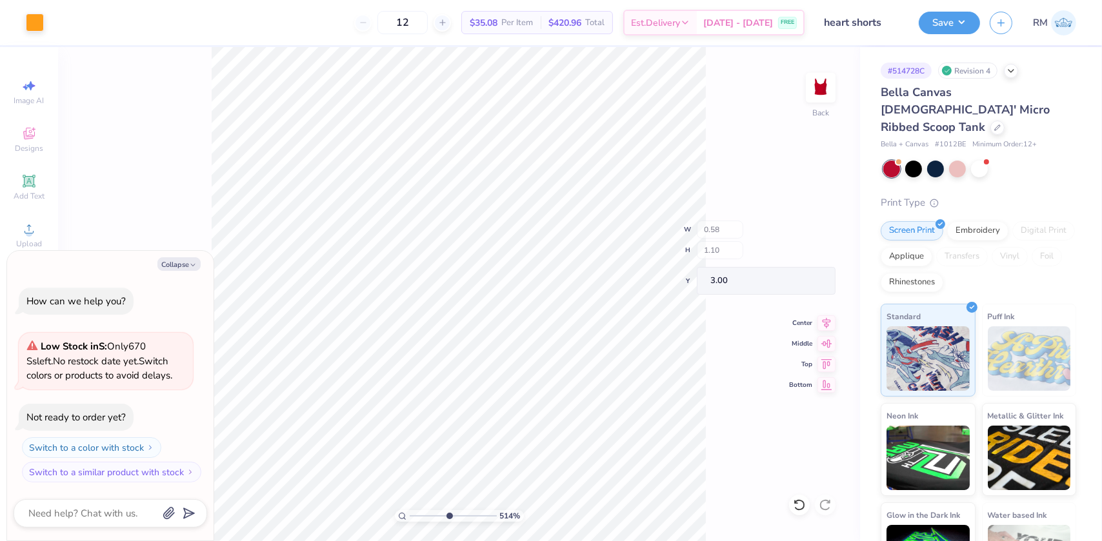
type textarea "x"
type input "5.14066438327636"
type textarea "x"
type input "1.08"
type input "1.20"
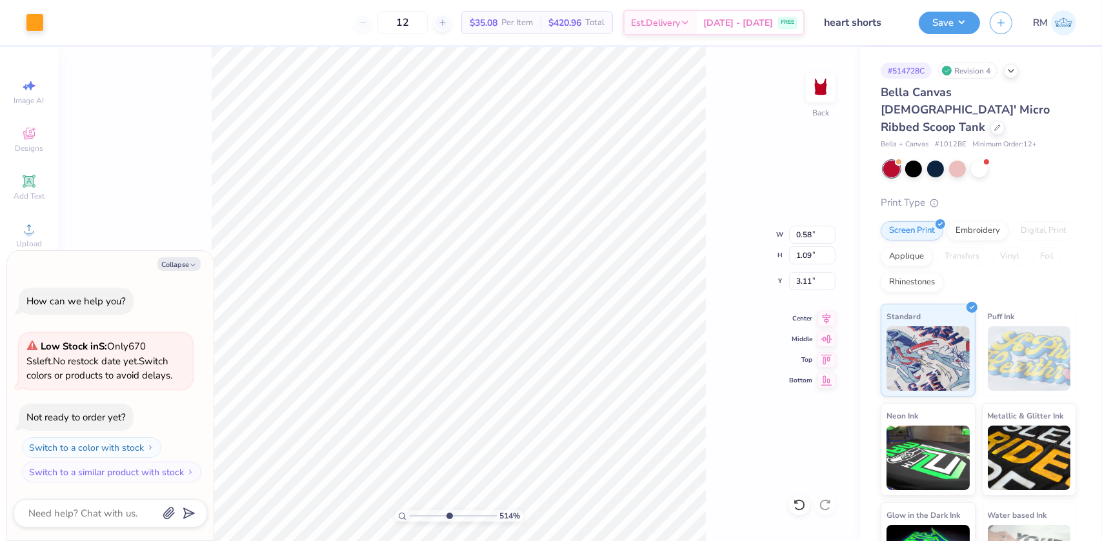
type input "3.00"
type input "5.14066438327636"
type textarea "x"
click at [797, 499] on icon at bounding box center [799, 505] width 13 height 13
type input "5.14066438327636"
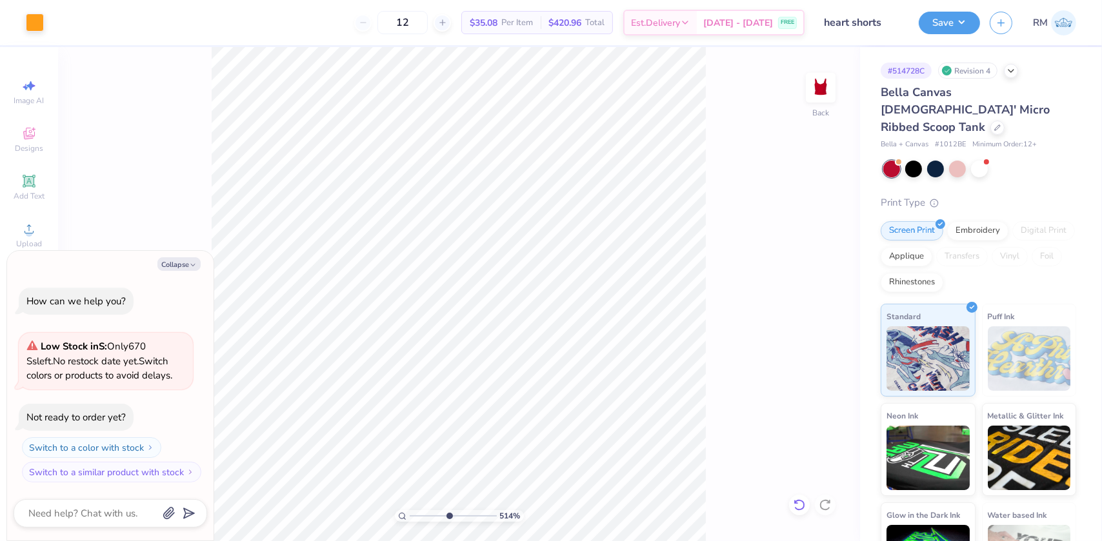
type textarea "x"
type input "5.14066438327636"
type textarea "x"
type input "5.14066438327636"
type textarea "x"
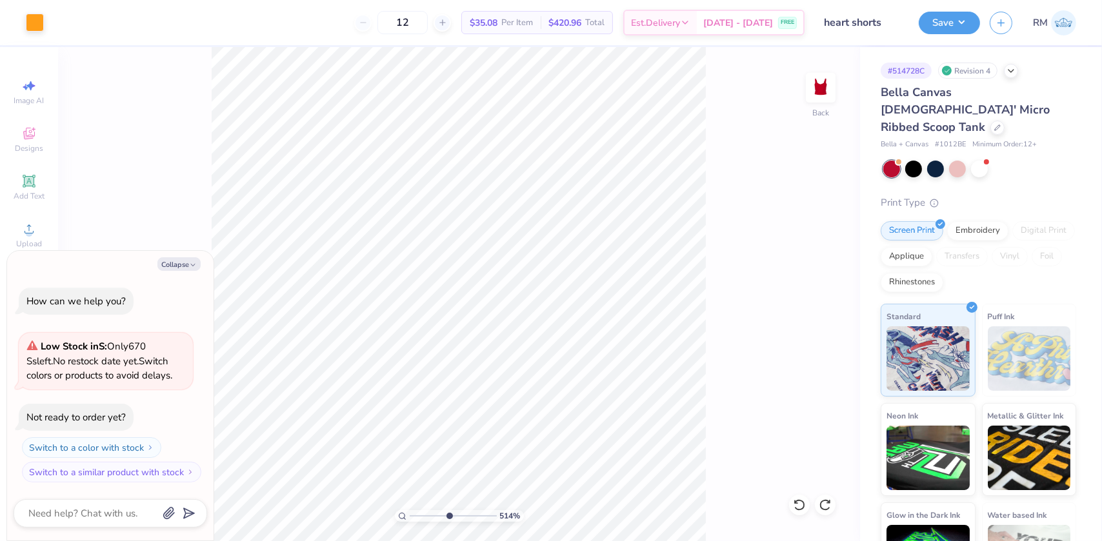
type input "5.14066438327636"
type textarea "x"
type input "2.0701821332242"
type textarea "x"
type input "2.0701821332242"
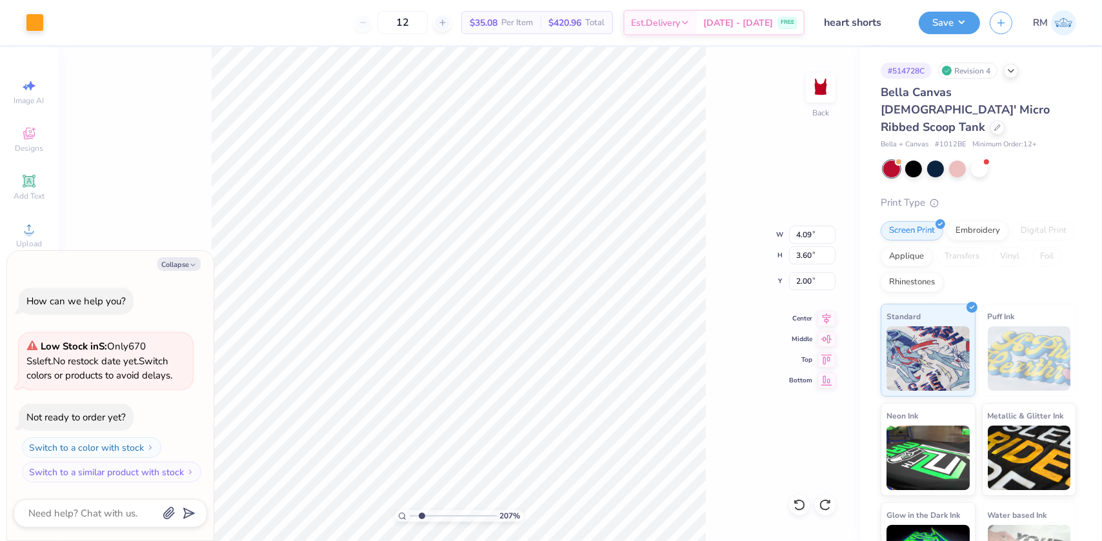
type textarea "x"
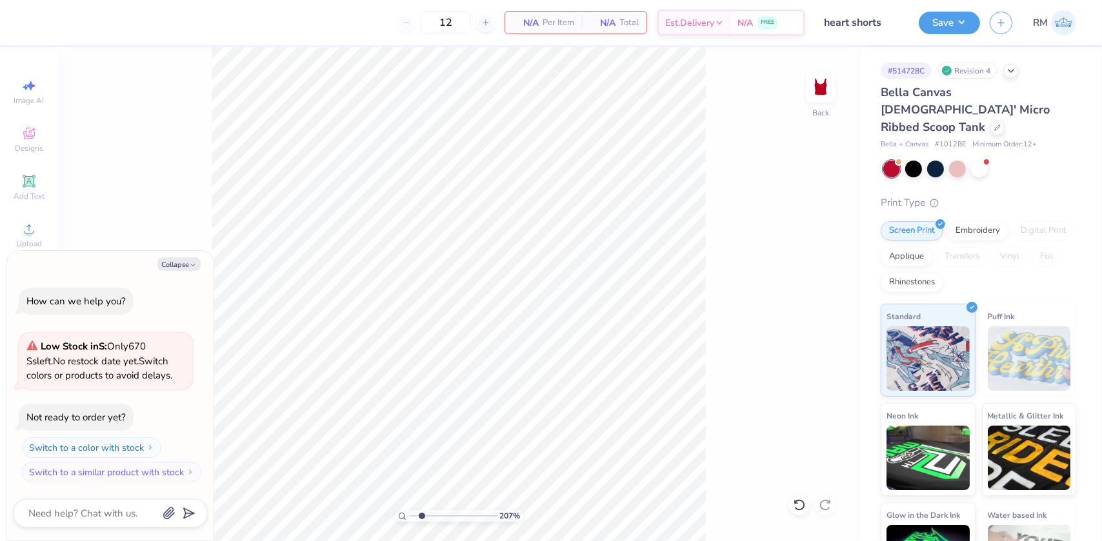
type input "2.0701821332242"
type textarea "x"
type input "2.0701821332242"
type textarea "x"
type input "2.0701821332242"
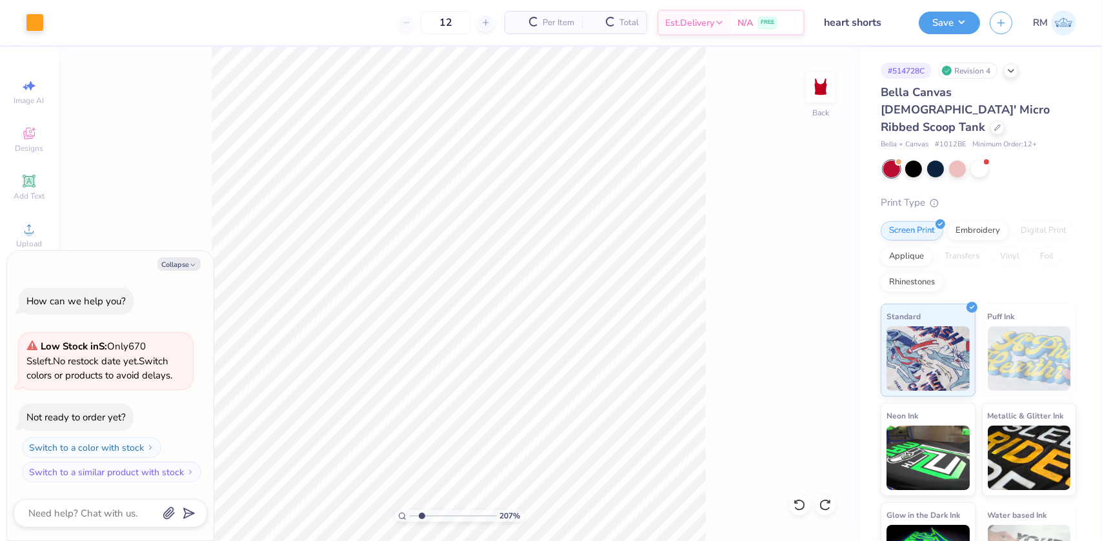
type textarea "x"
type input "2.0701821332242"
type textarea "x"
click at [16, 227] on div "Upload" at bounding box center [28, 235] width 45 height 38
type input "2.0701821332242"
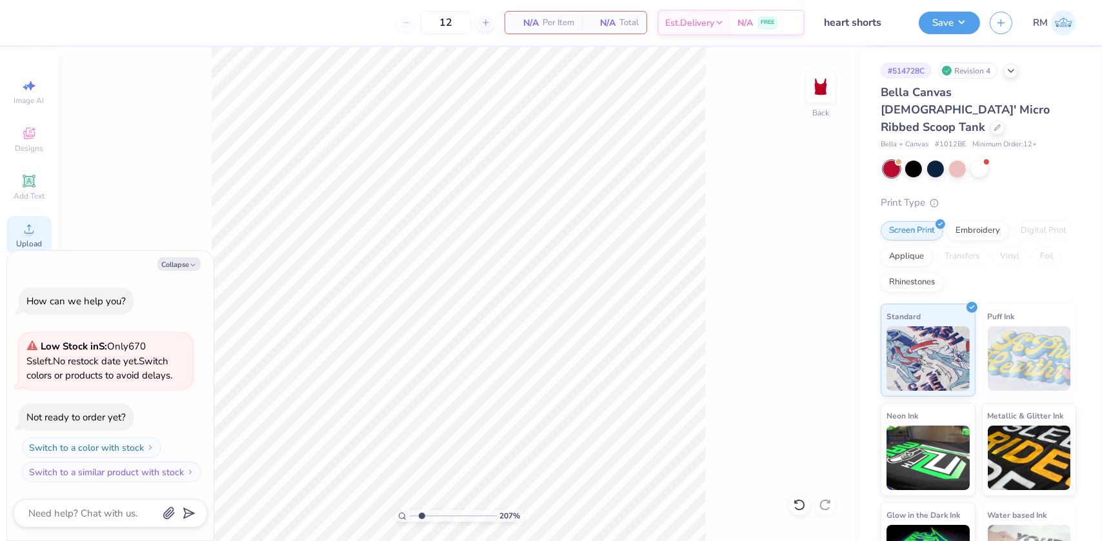
type textarea "x"
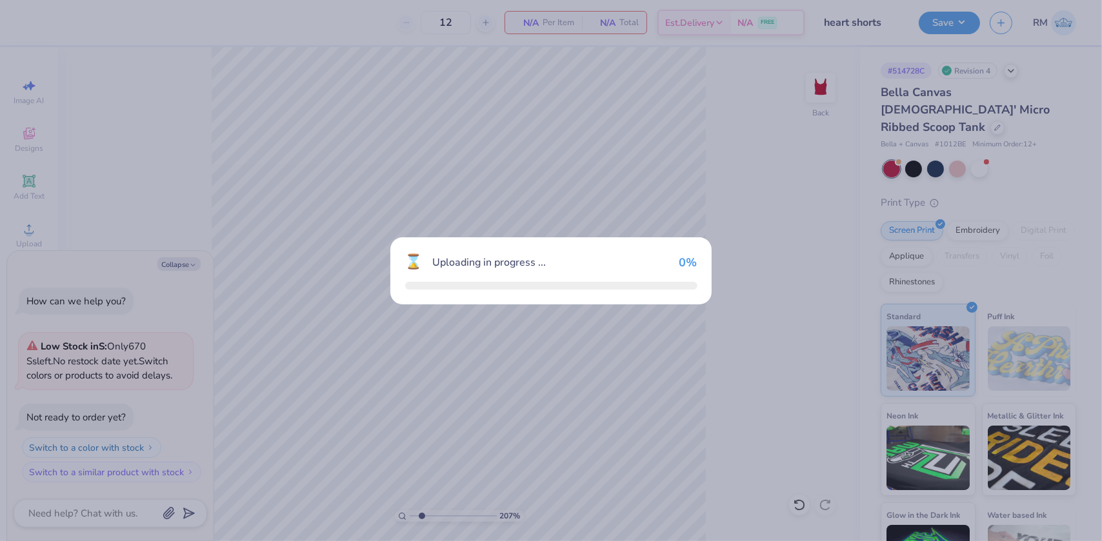
type input "2.0701821332242"
type textarea "x"
type input "2.0701821332242"
type textarea "x"
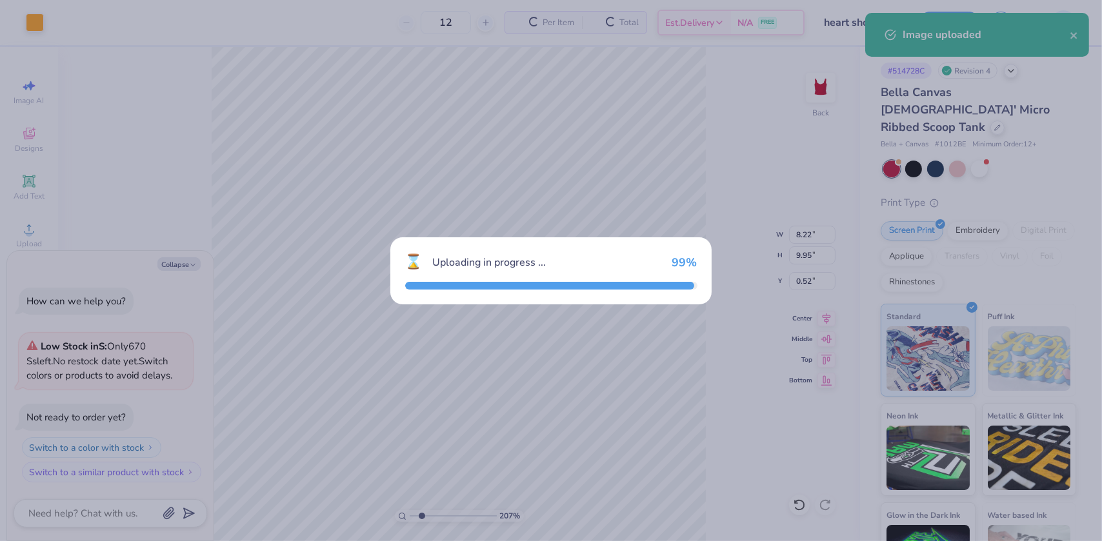
type input "2.0701821332242"
type textarea "x"
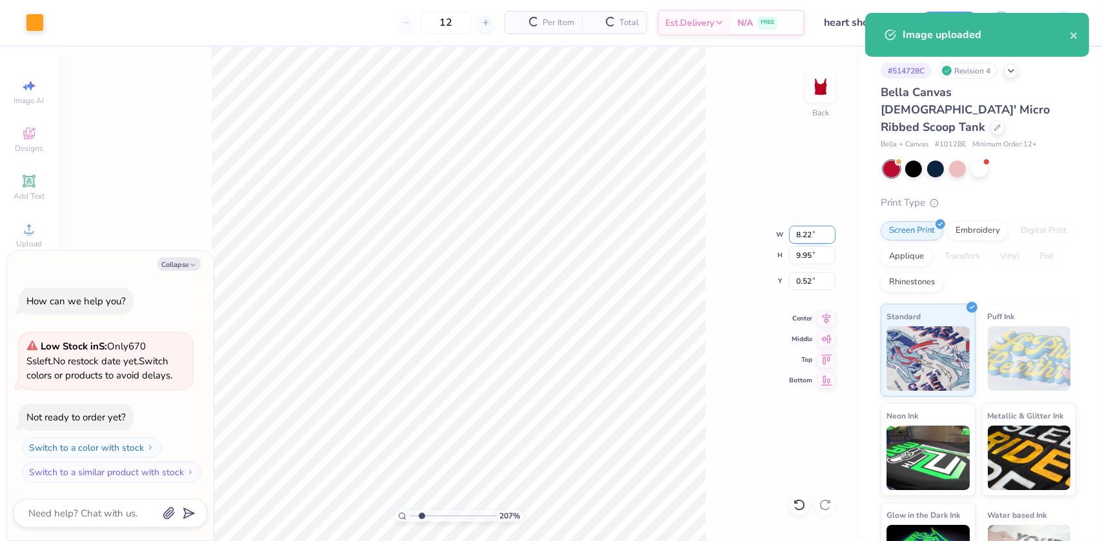
click at [802, 235] on input "8.22" at bounding box center [812, 235] width 46 height 18
type input "4.5"
type input "2.0701821332242"
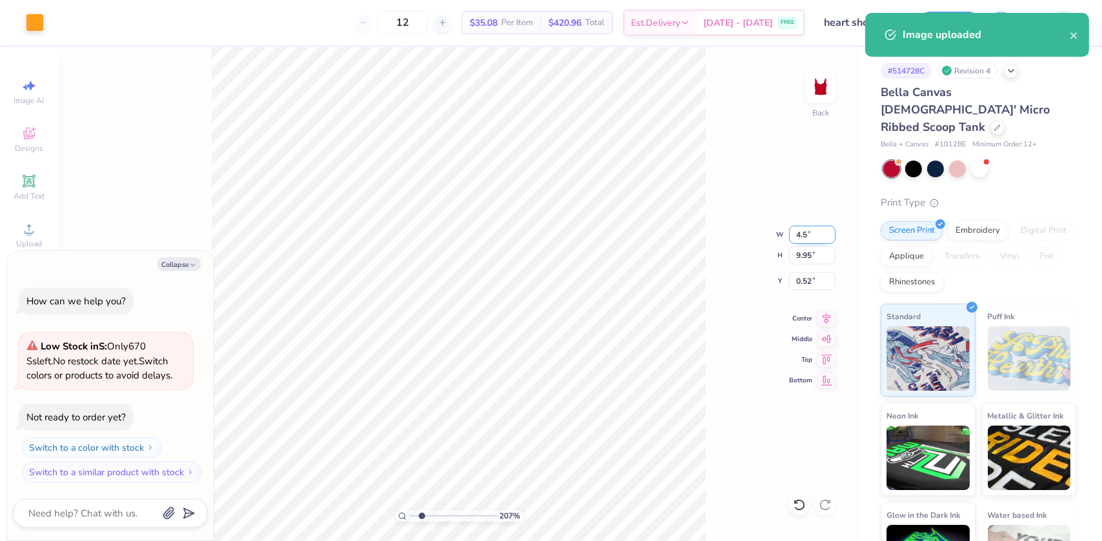
type textarea "x"
type input "4.50"
type input "5.45"
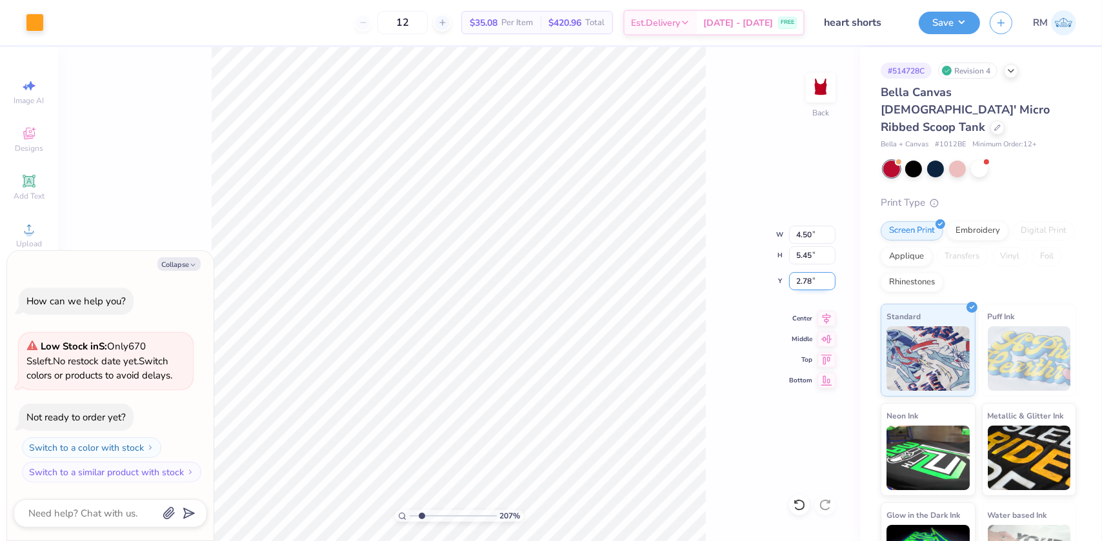
click at [801, 281] on input "2.78" at bounding box center [812, 281] width 46 height 18
type input "2"
type input "2.0701821332242"
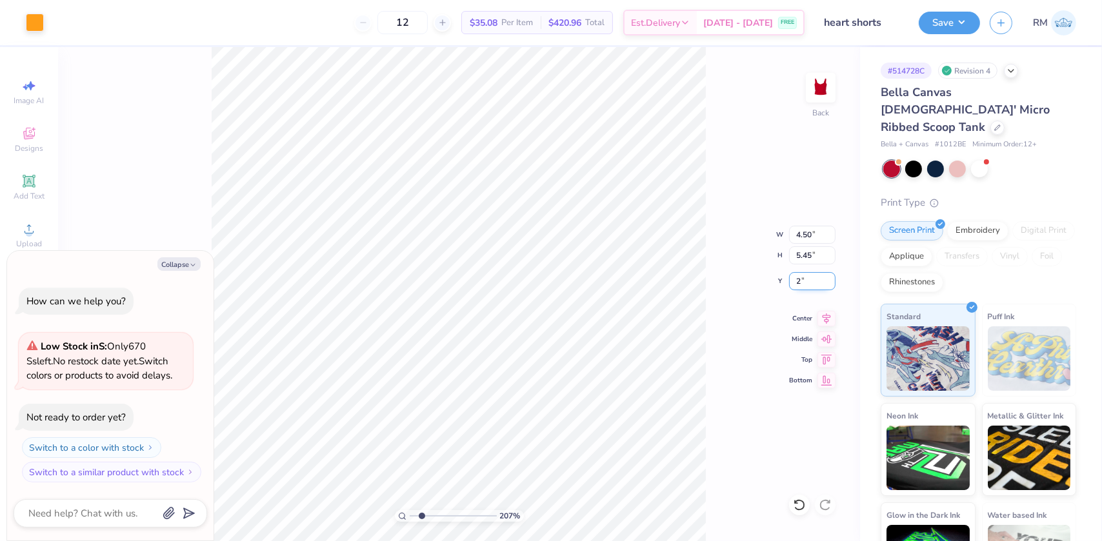
type textarea "x"
type input "2.00"
type input "2.0701821332242"
type textarea "x"
type input "2.0701821332242"
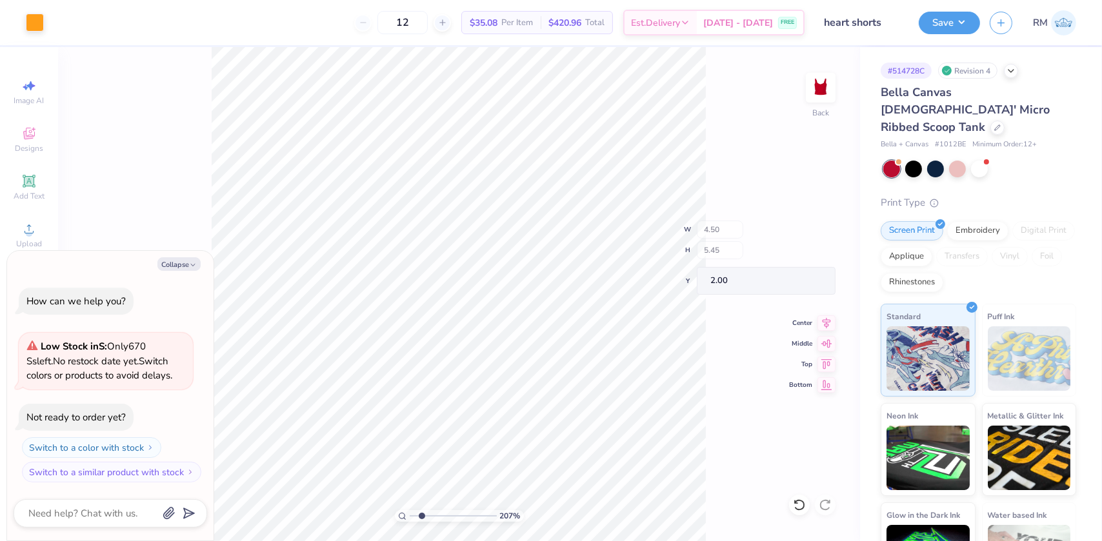
type textarea "x"
type input "1"
type textarea "x"
click at [804, 264] on input "5.45" at bounding box center [812, 255] width 46 height 18
click at [803, 263] on input "5.45" at bounding box center [812, 255] width 46 height 18
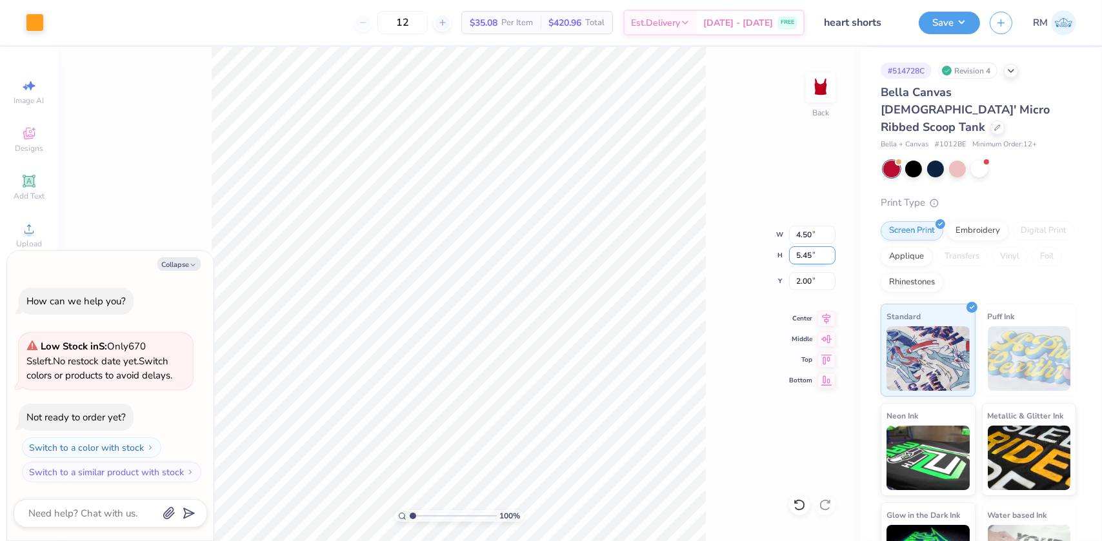
click at [803, 263] on input "5.45" at bounding box center [812, 255] width 46 height 18
type input "4.00"
type input "1"
type textarea "x"
type input "3.30"
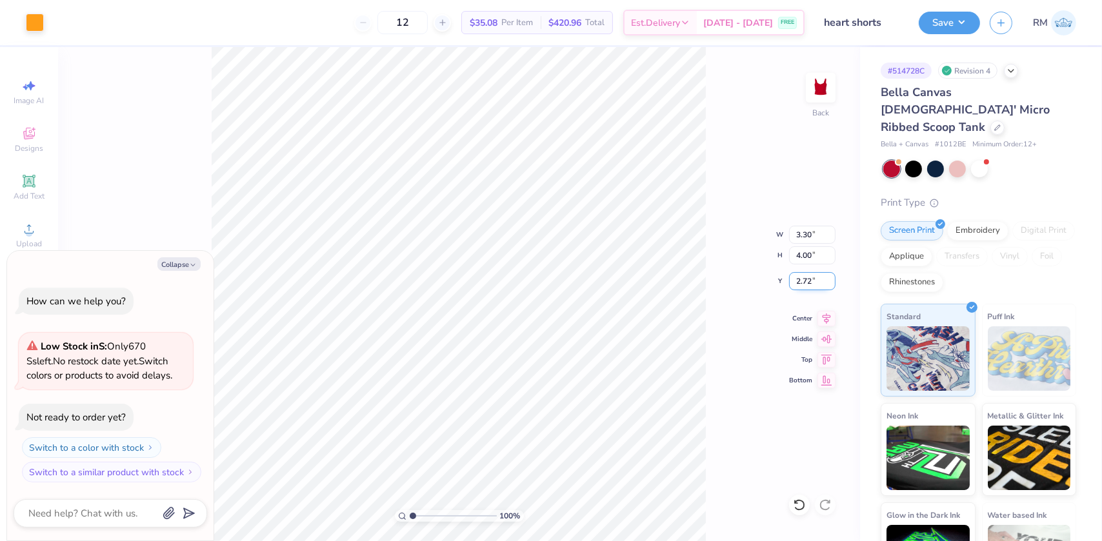
click at [807, 282] on input "2.72" at bounding box center [812, 281] width 46 height 18
type input "2"
type input "1"
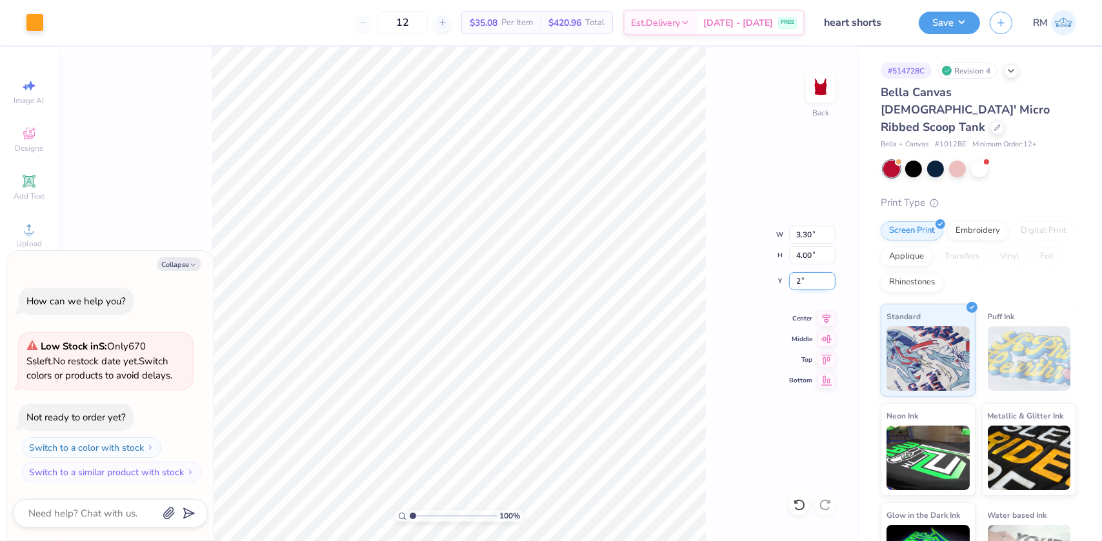
type textarea "x"
type input "2.00"
drag, startPoint x: 816, startPoint y: 280, endPoint x: 763, endPoint y: 288, distance: 53.5
click at [763, 288] on div "100 % Back W 3.30 3.30 " H 4.00 4.00 " Y 2.00 2.00 " Center Middle Top Bottom" at bounding box center [459, 294] width 802 height 494
type input "1"
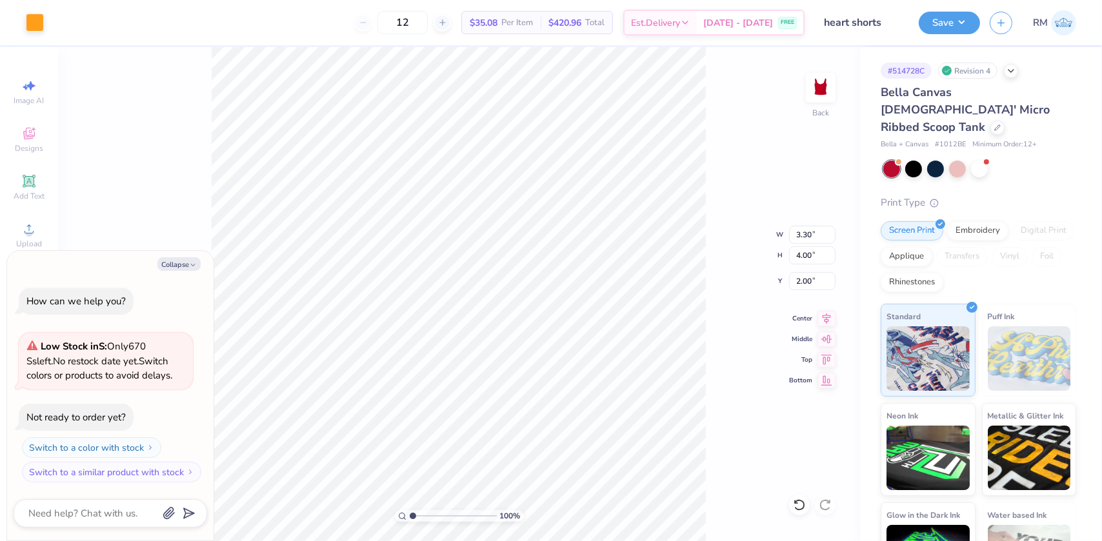
type textarea "x"
type input "1"
type textarea "x"
type input "1"
type textarea "x"
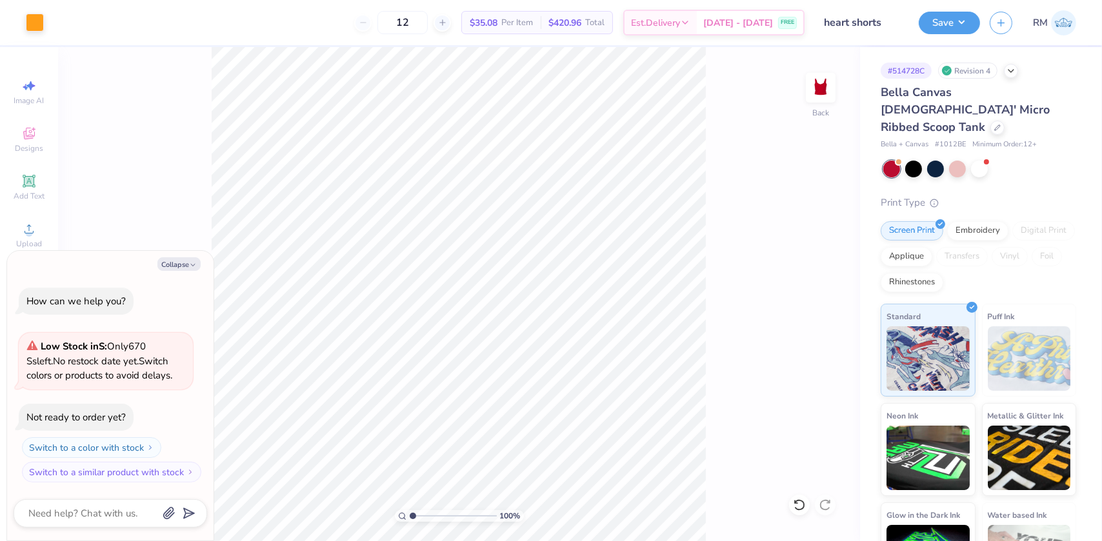
type input "1"
type textarea "x"
type input "1"
type textarea "x"
type input "1"
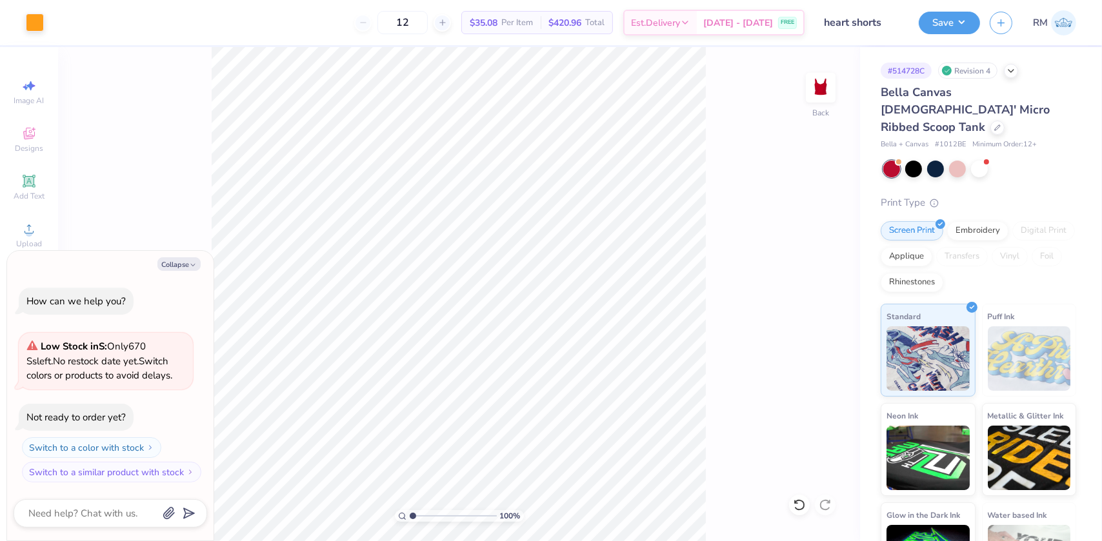
type textarea "x"
click at [800, 280] on input "2.00" at bounding box center [812, 281] width 46 height 18
click at [800, 281] on input "2.00" at bounding box center [812, 281] width 46 height 18
type input "1.5"
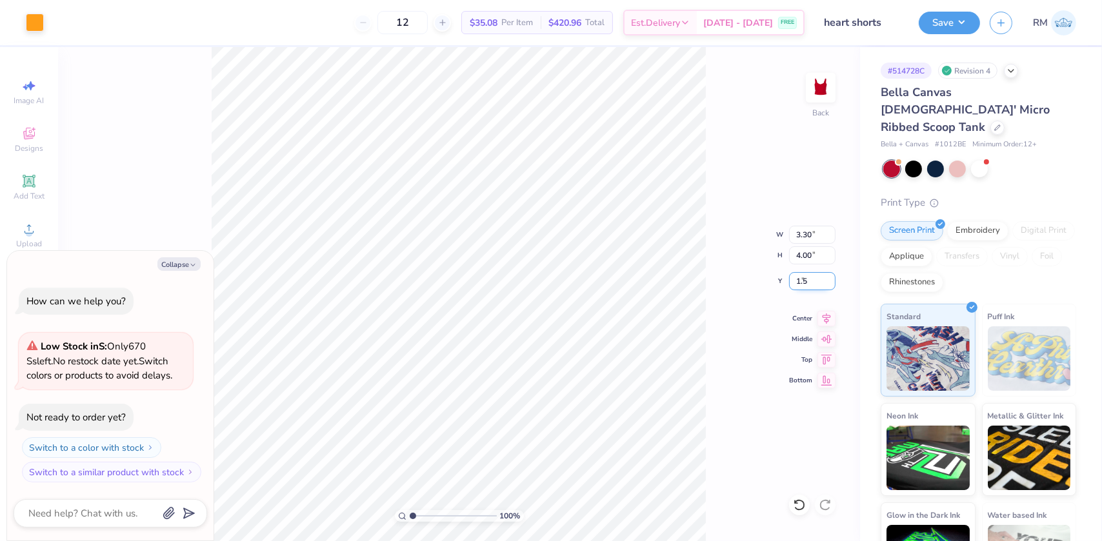
type input "1"
type textarea "x"
type input "1.50"
click at [824, 312] on icon at bounding box center [826, 316] width 18 height 15
type input "1"
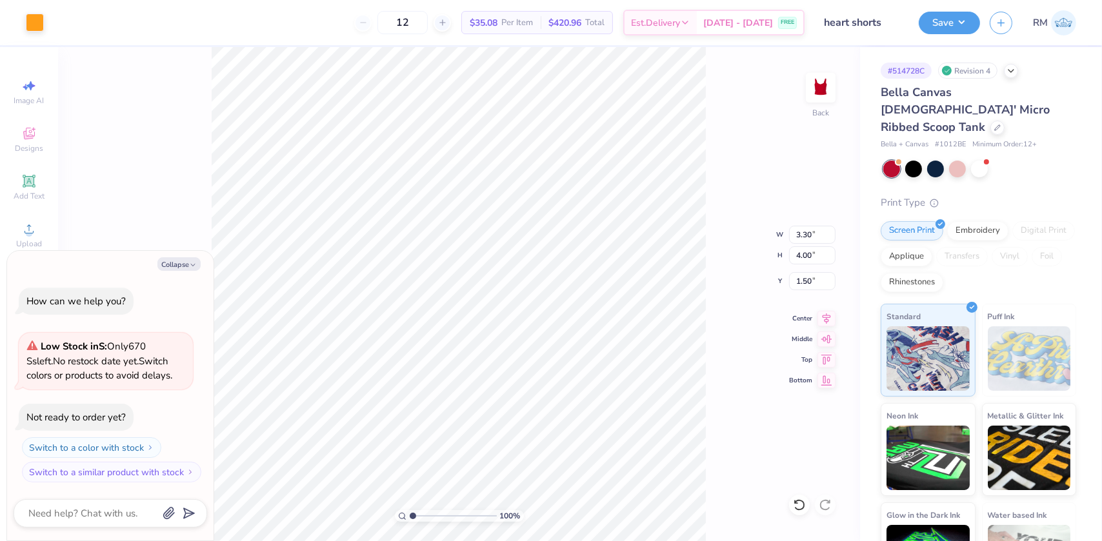
type textarea "x"
click at [935, 23] on button "Save" at bounding box center [948, 21] width 61 height 23
type input "1"
type textarea "x"
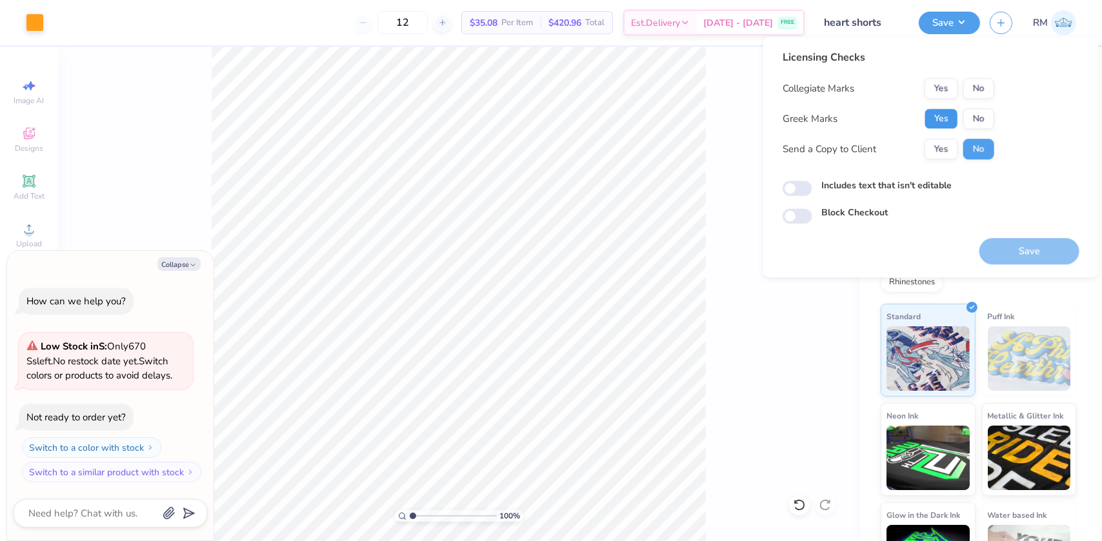
click at [944, 120] on button "Yes" at bounding box center [941, 118] width 34 height 21
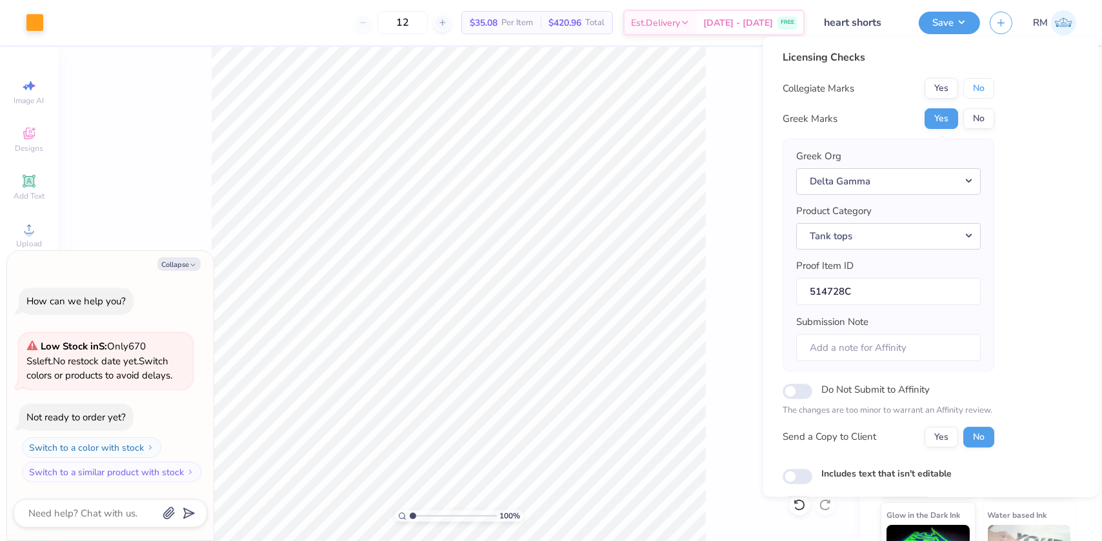
click at [981, 92] on button "No" at bounding box center [978, 88] width 31 height 21
type input "1"
type textarea "x"
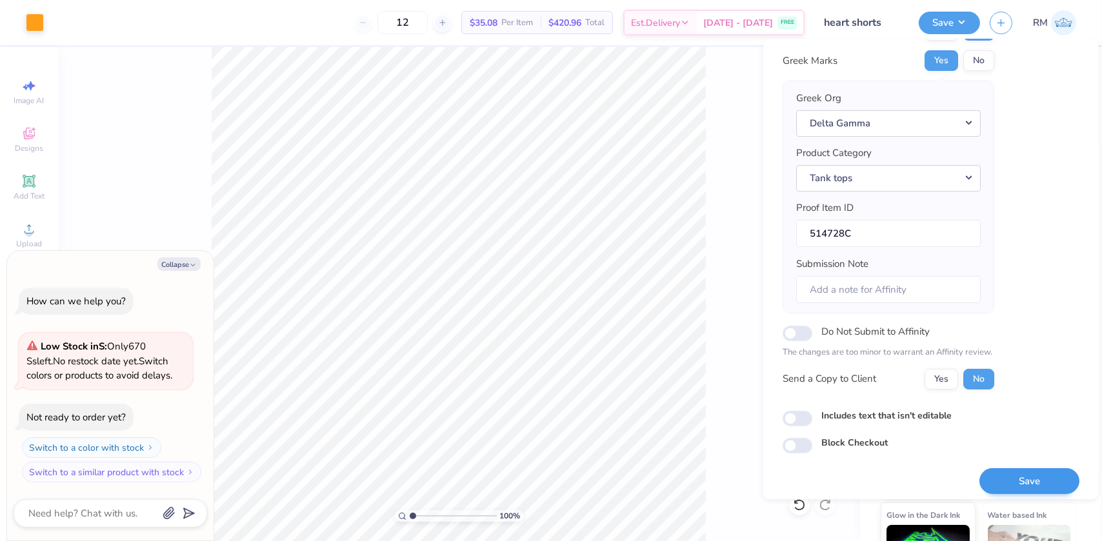
scroll to position [67, 0]
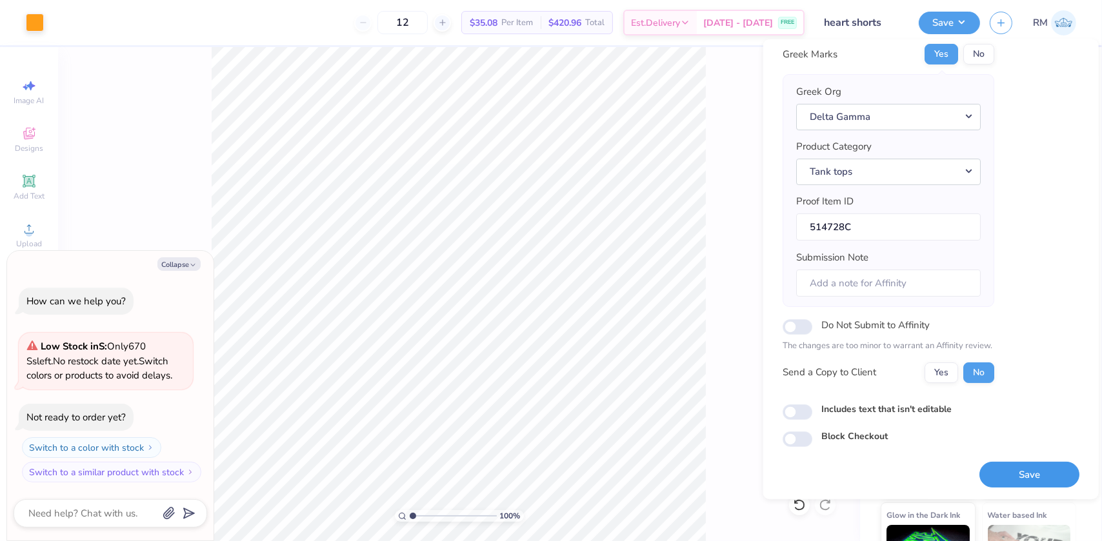
click at [1029, 478] on button "Save" at bounding box center [1029, 474] width 100 height 26
type input "1"
type textarea "x"
type input "1"
type textarea "x"
